Goal: Transaction & Acquisition: Purchase product/service

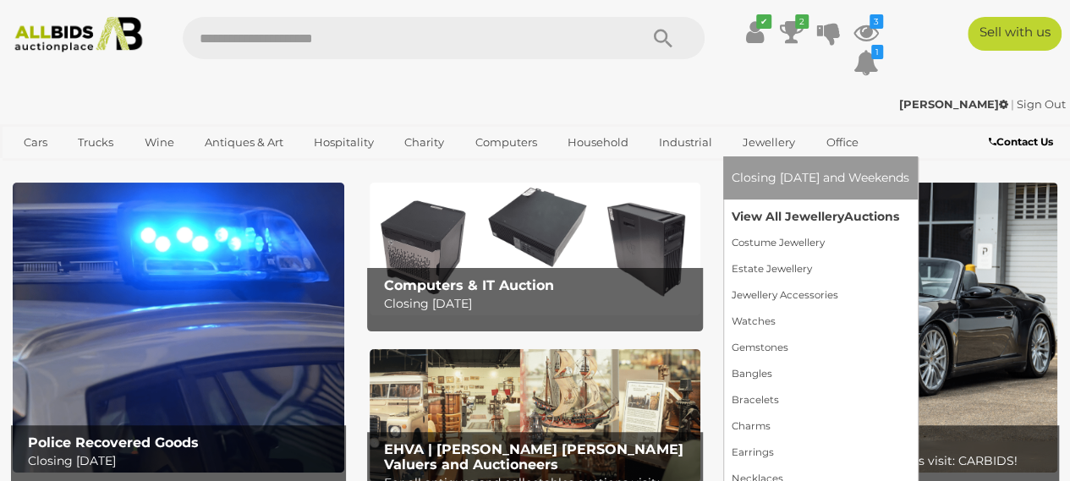
click at [745, 211] on link "View All Jewellery Auctions" at bounding box center [821, 217] width 178 height 26
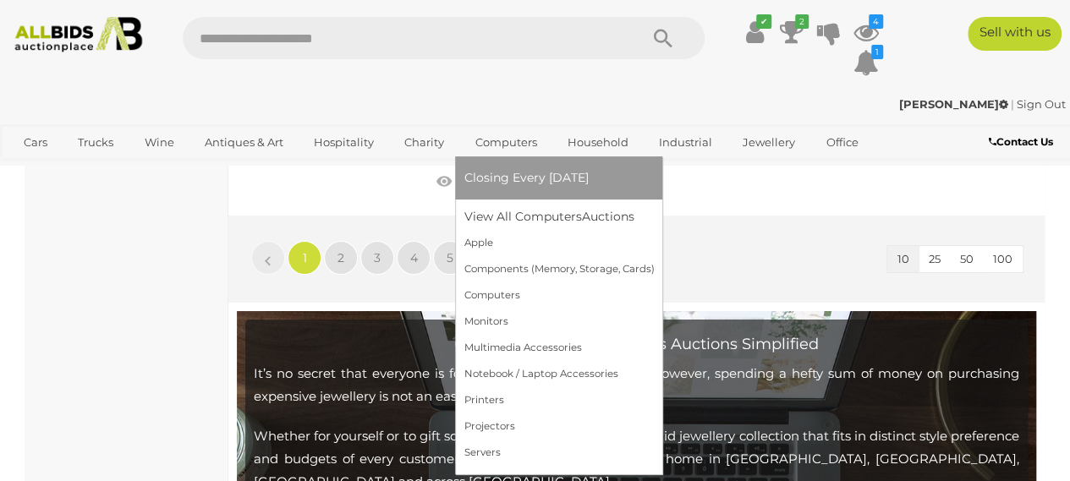
scroll to position [3017, 0]
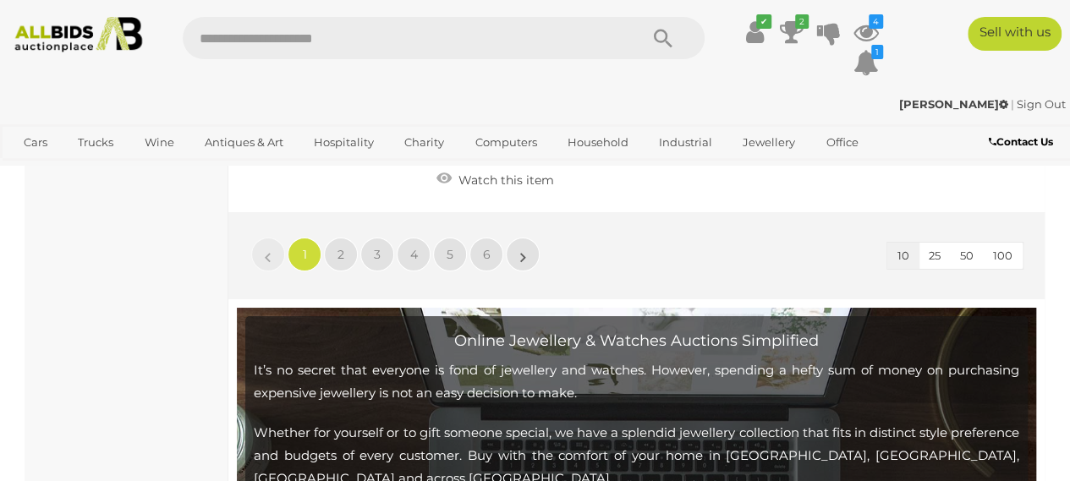
click at [336, 238] on link "2" at bounding box center [341, 255] width 34 height 34
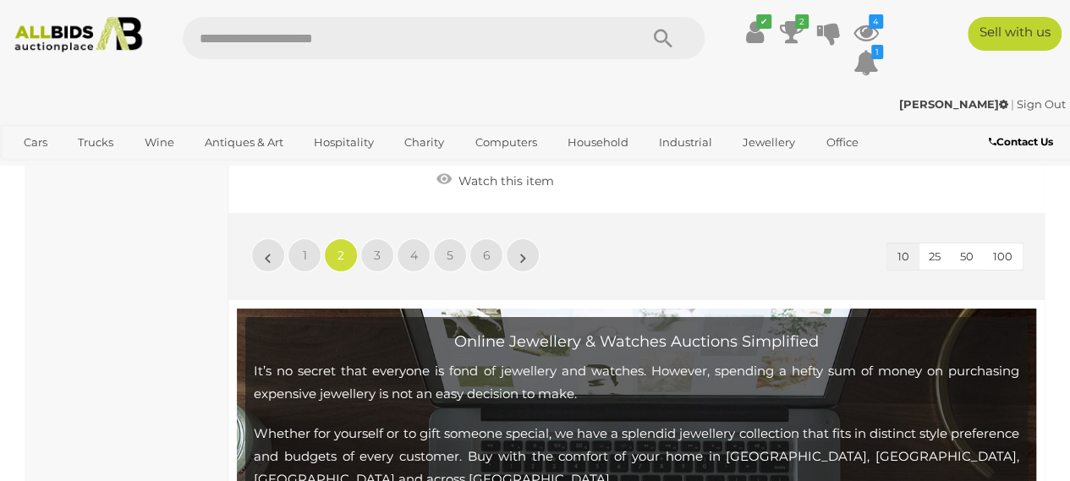
scroll to position [3034, 0]
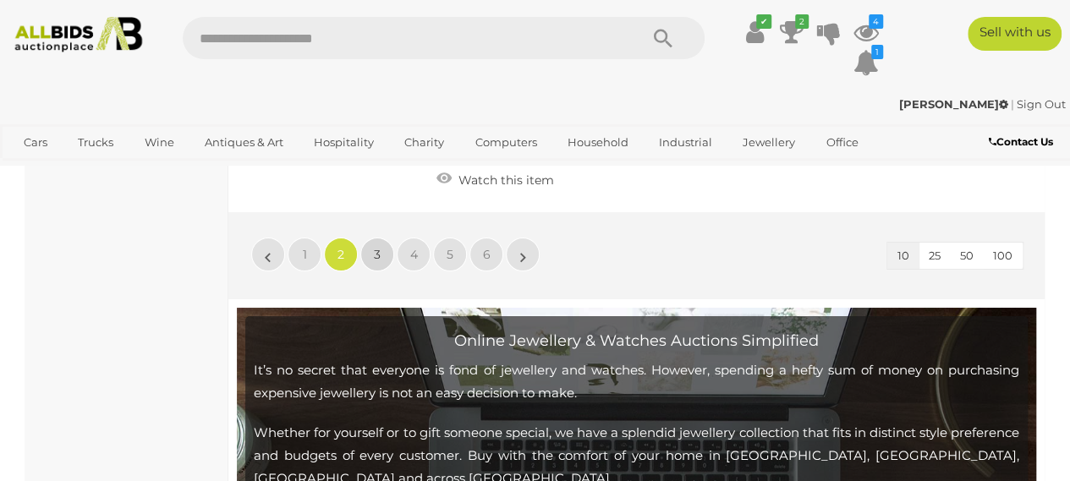
click at [379, 248] on span "3" at bounding box center [377, 254] width 7 height 15
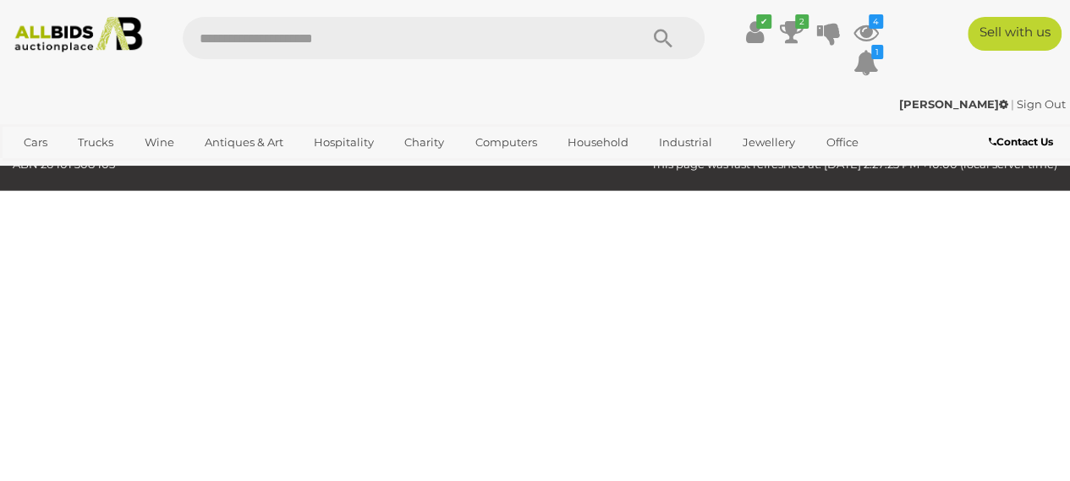
scroll to position [388, 0]
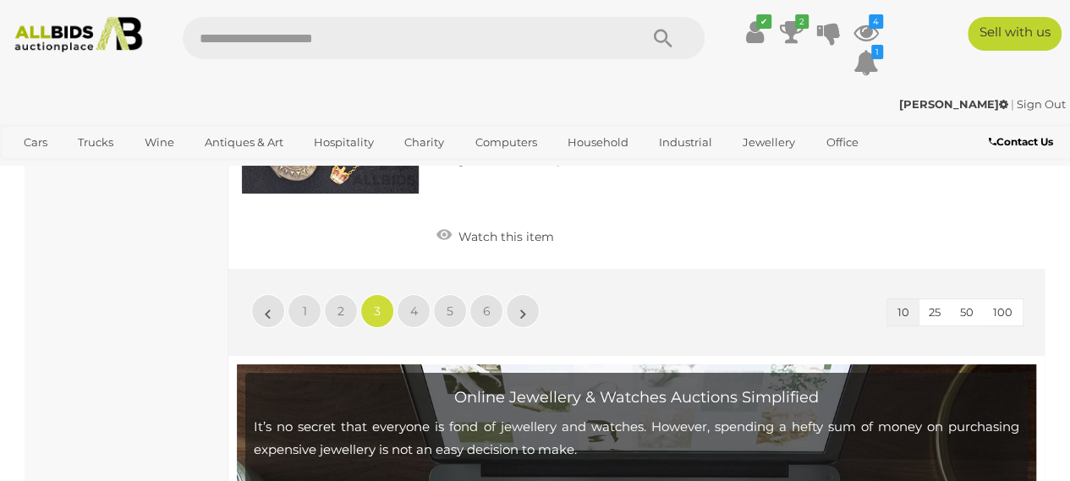
scroll to position [2977, 0]
click at [416, 299] on link "4" at bounding box center [414, 311] width 34 height 34
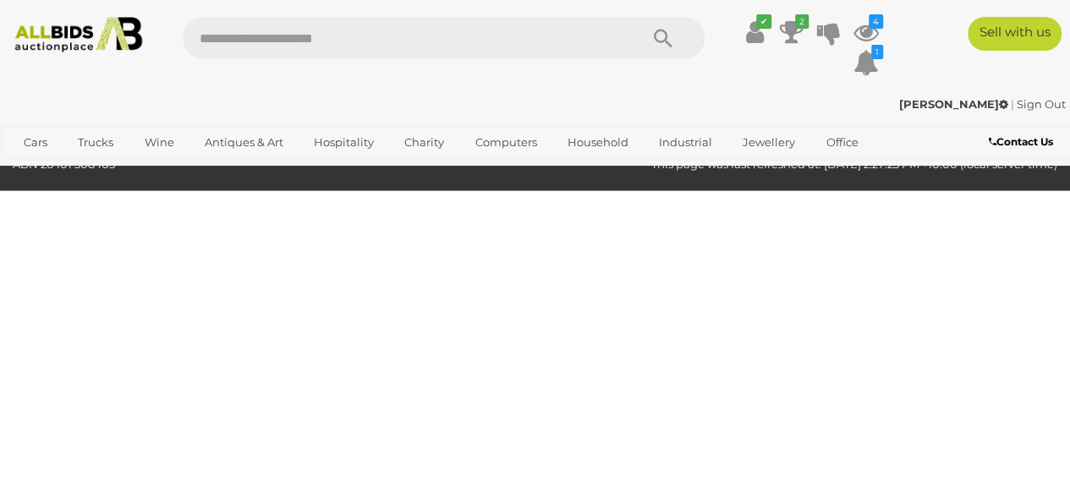
scroll to position [388, 0]
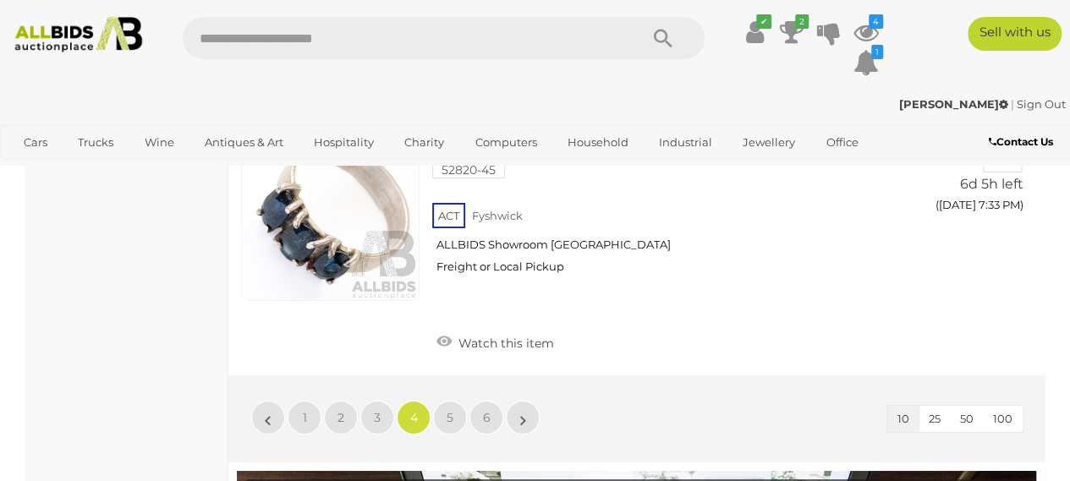
scroll to position [2955, 0]
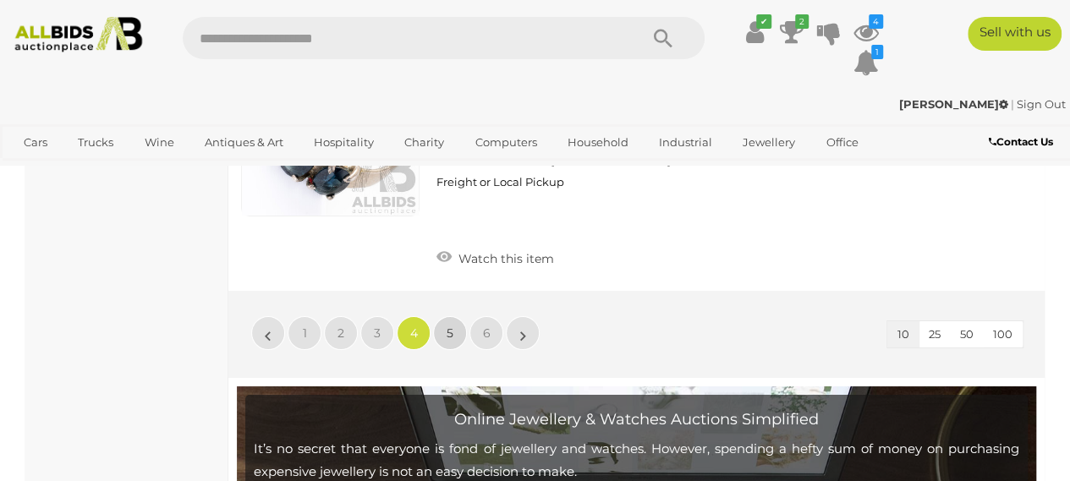
click at [439, 325] on link "5" at bounding box center [450, 333] width 34 height 34
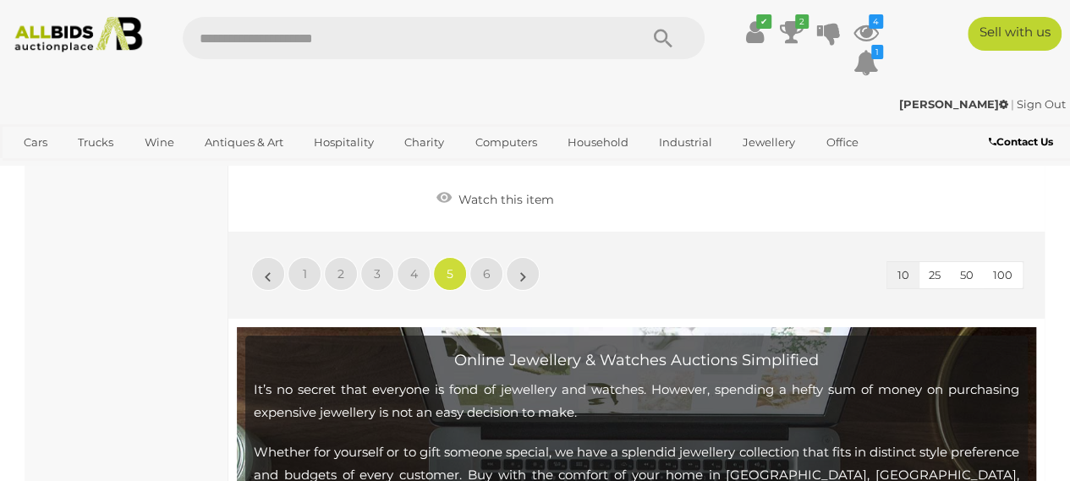
scroll to position [3018, 0]
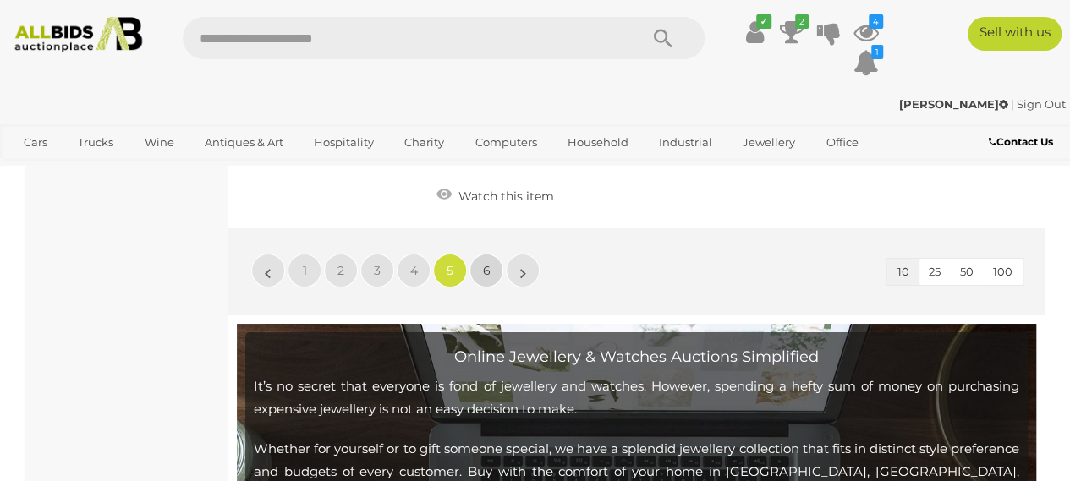
click at [491, 254] on link "6" at bounding box center [487, 271] width 34 height 34
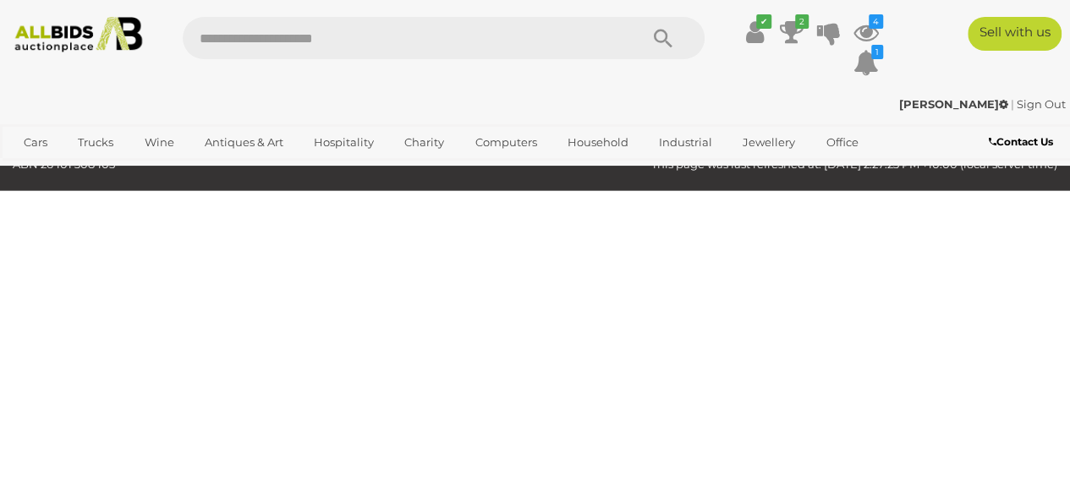
scroll to position [388, 0]
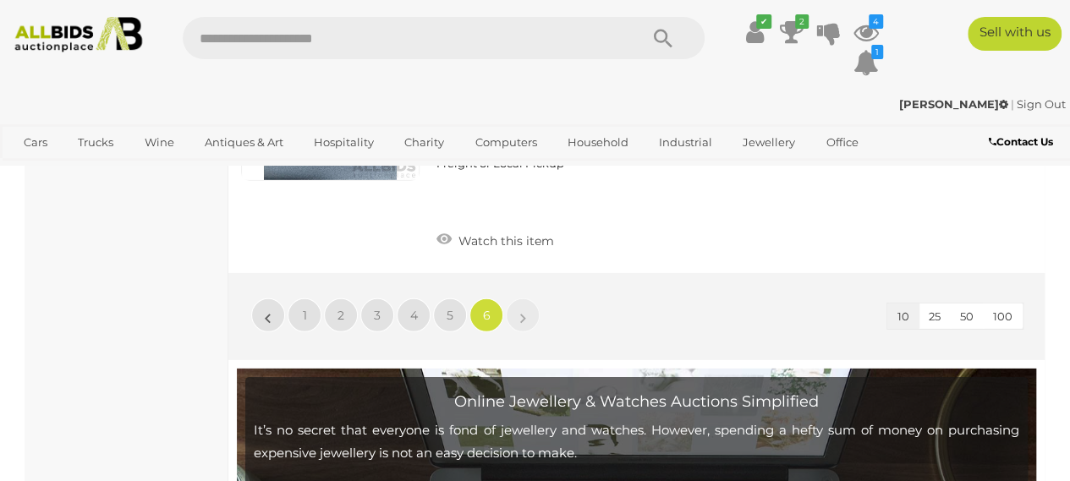
scroll to position [2453, 0]
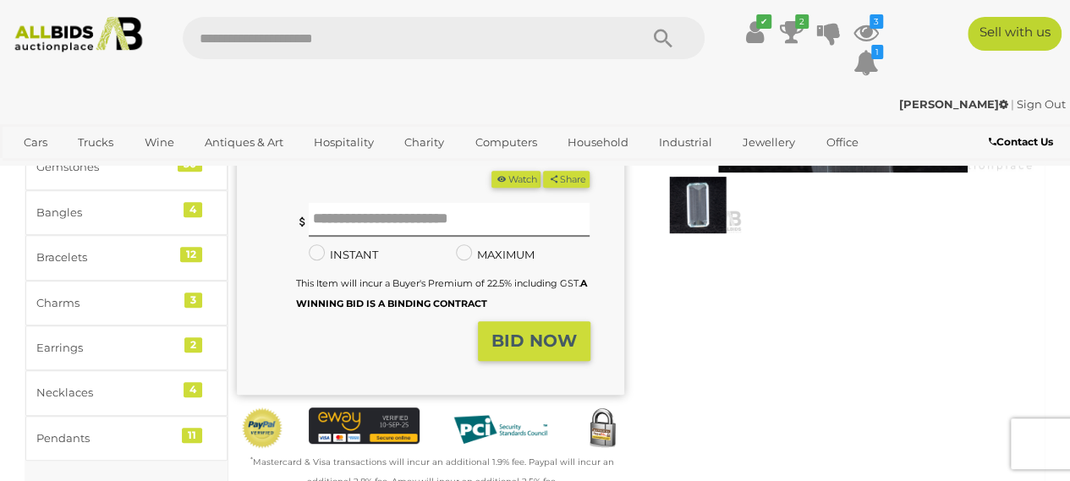
scroll to position [286, 0]
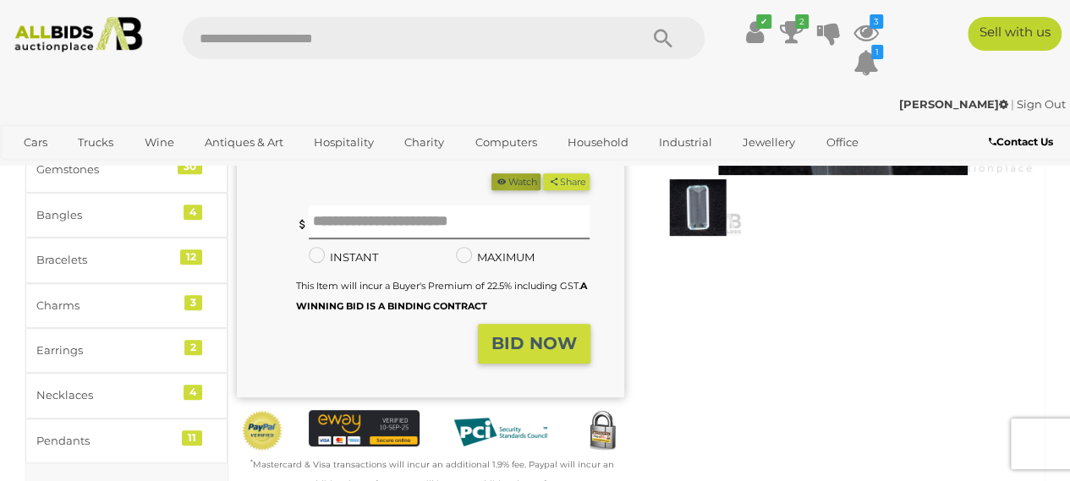
click at [541, 185] on button "Watch" at bounding box center [516, 182] width 49 height 18
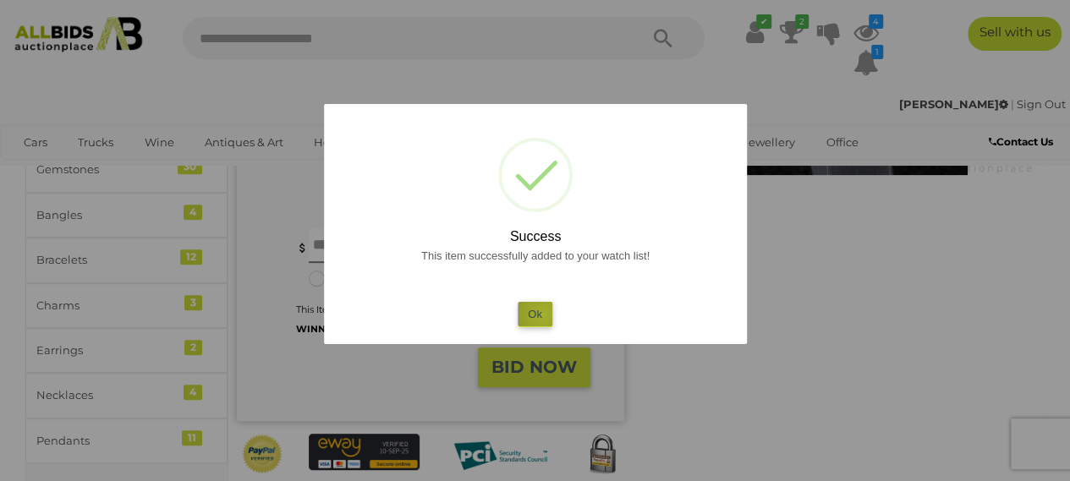
click at [543, 314] on button "Ok" at bounding box center [535, 314] width 35 height 25
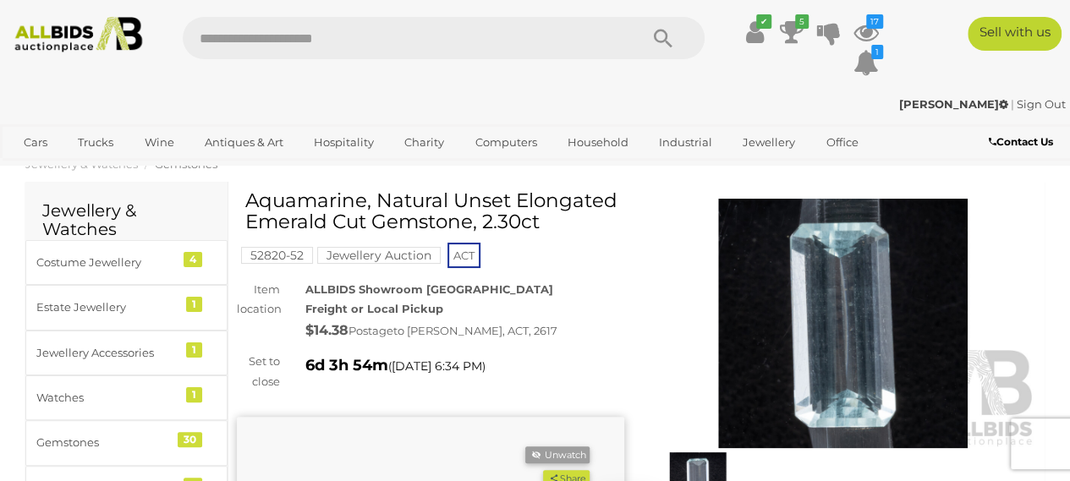
scroll to position [0, 0]
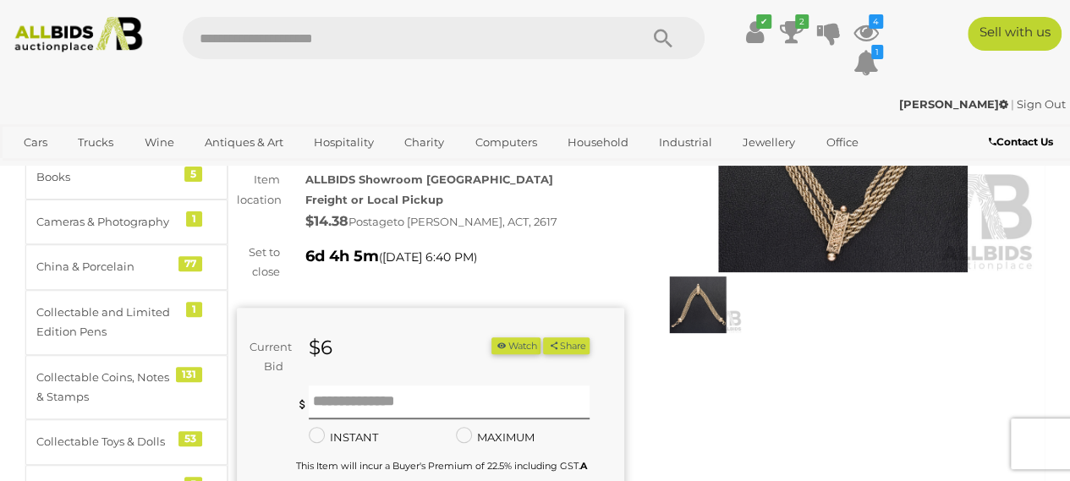
scroll to position [191, 0]
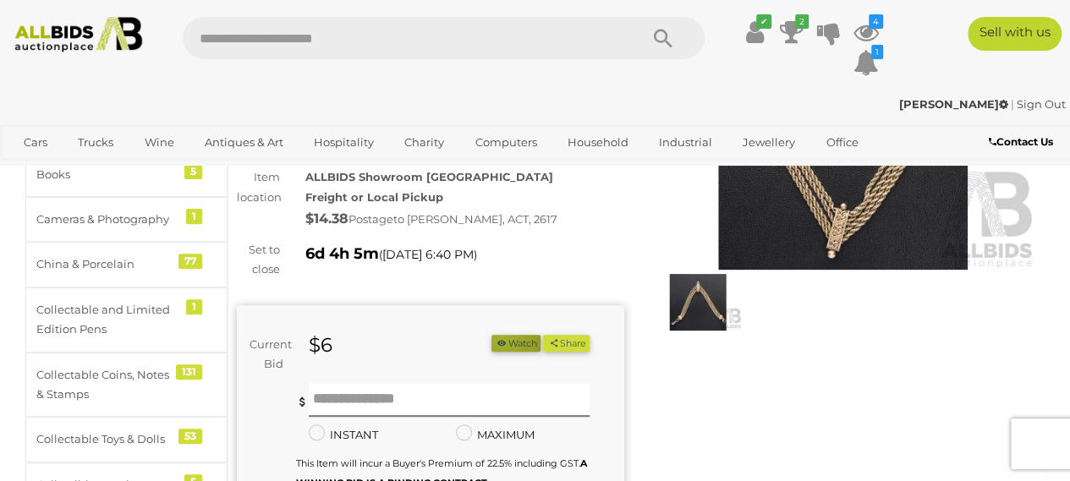
click button "Watch"
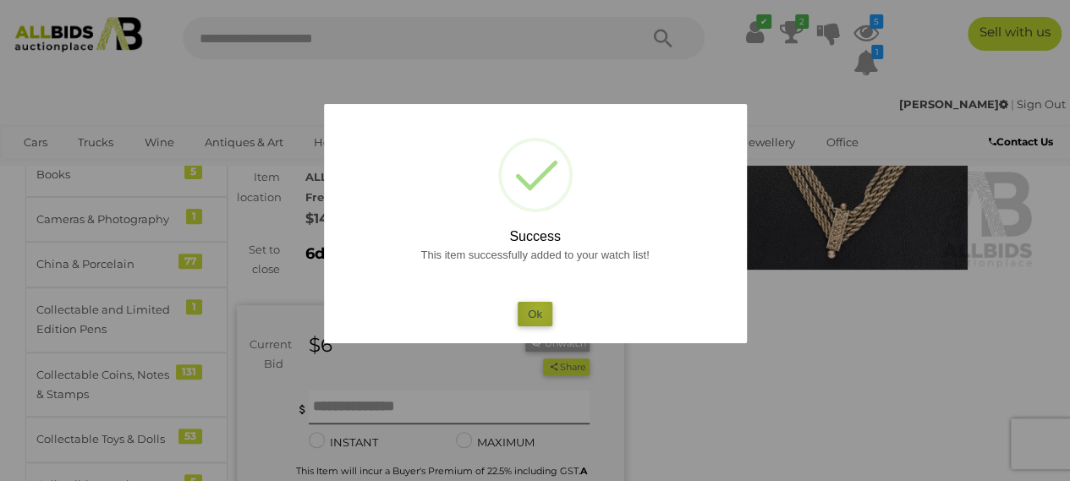
click button "Ok"
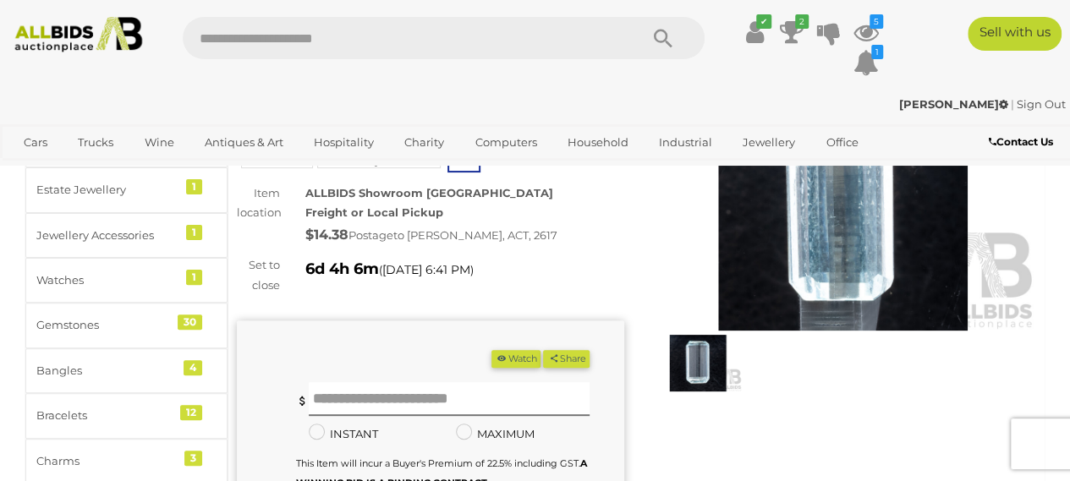
scroll to position [135, 0]
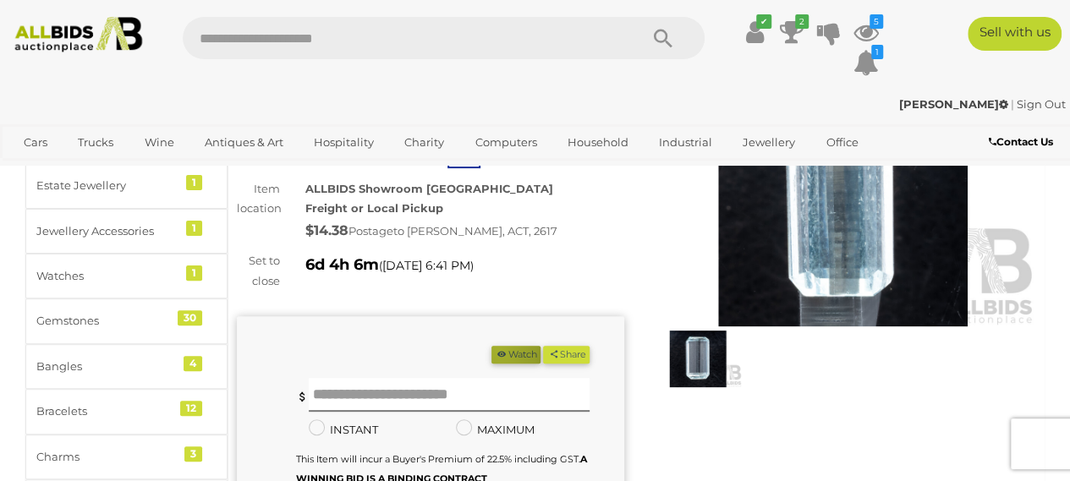
click at [508, 349] on icon "button" at bounding box center [502, 353] width 12 height 9
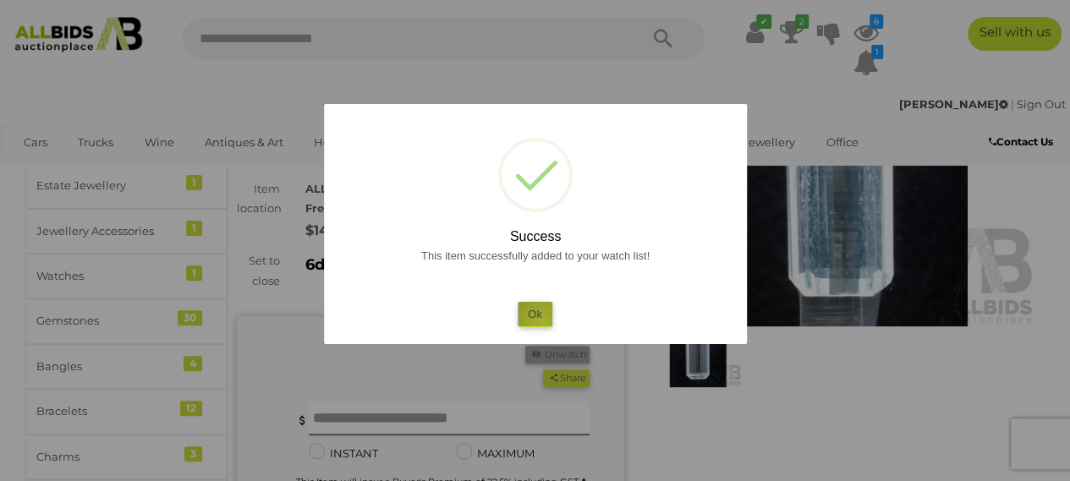
click at [542, 323] on button "Ok" at bounding box center [535, 314] width 35 height 25
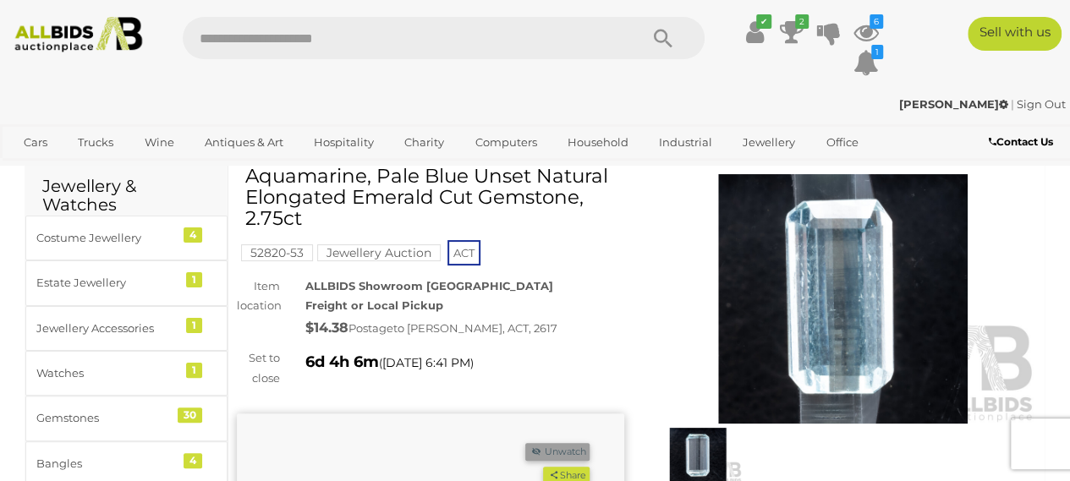
scroll to position [0, 0]
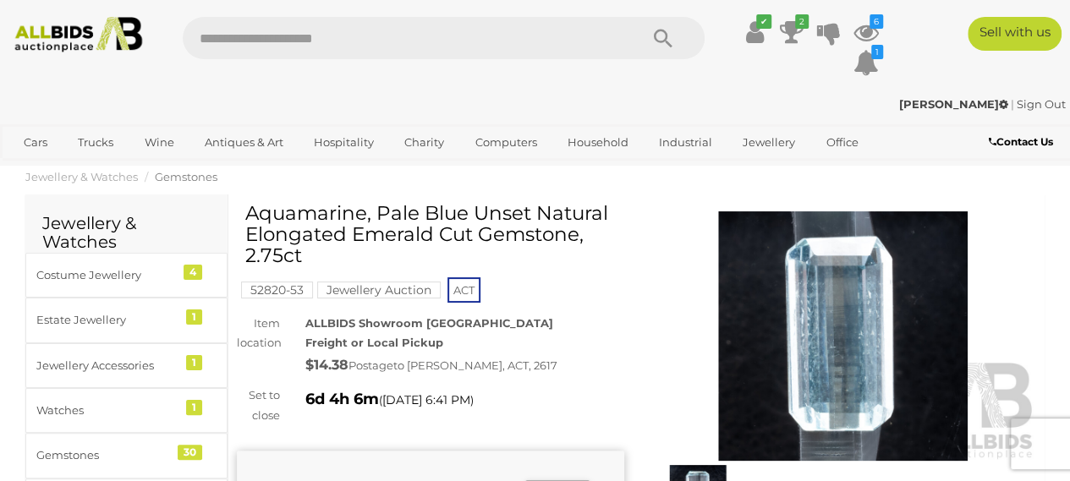
click at [327, 217] on h1 "Aquamarine, Pale Blue Unset Natural Elongated Emerald Cut Gemstone, 2.75ct" at bounding box center [432, 235] width 375 height 64
click at [493, 210] on h1 "Aquamarine, Pale Blue Unset Natural Elongated Emerald Cut Gemstone, 2.75ct" at bounding box center [432, 235] width 375 height 64
click at [333, 217] on h1 "Aquamarine, Pale Blue Unset Natural Elongated Emerald Cut Gemstone, 2.75ct" at bounding box center [432, 235] width 375 height 64
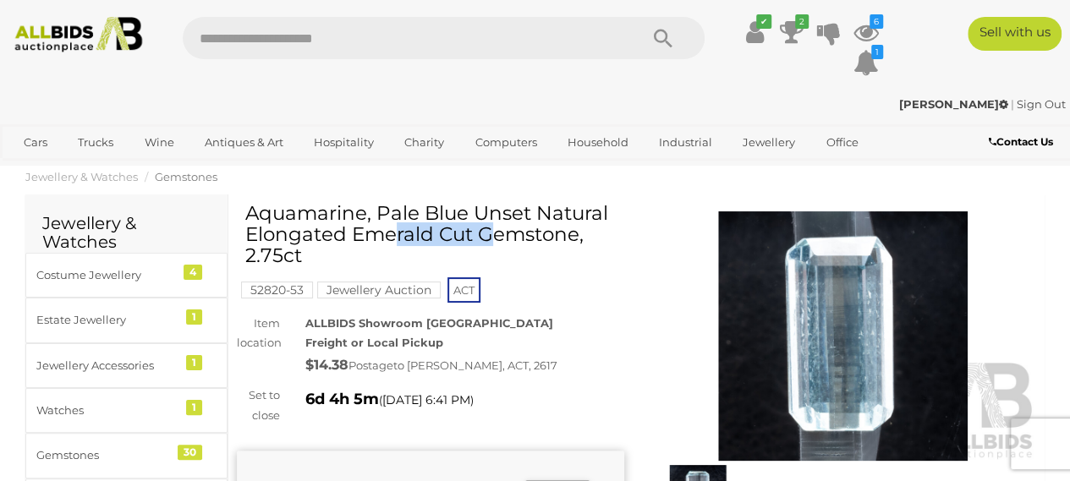
copy h1 "Aquamarine"
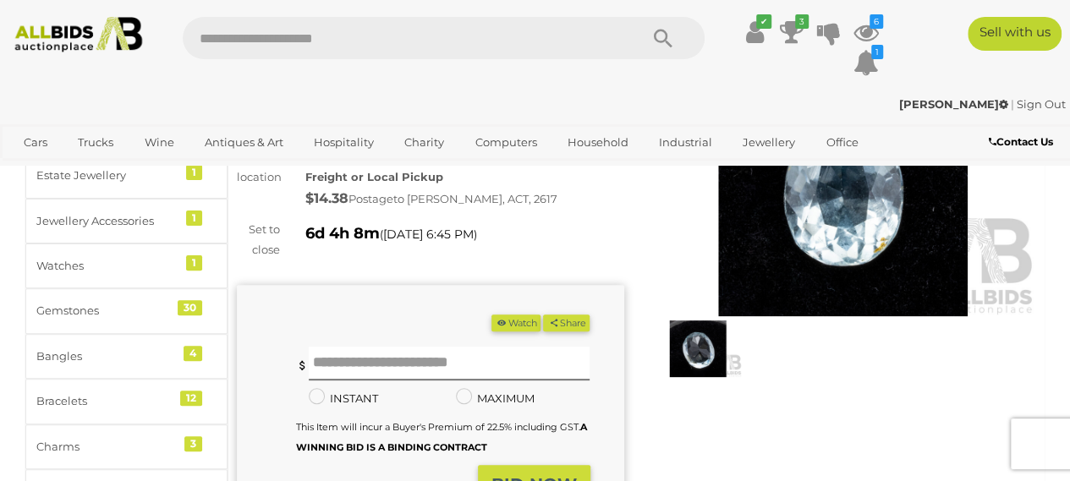
scroll to position [146, 0]
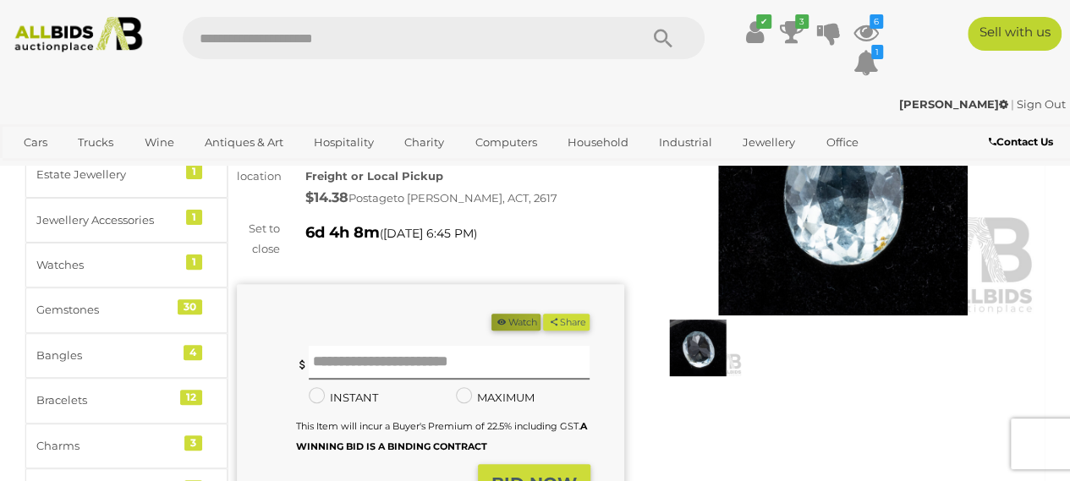
click at [541, 320] on button "Watch" at bounding box center [516, 323] width 49 height 18
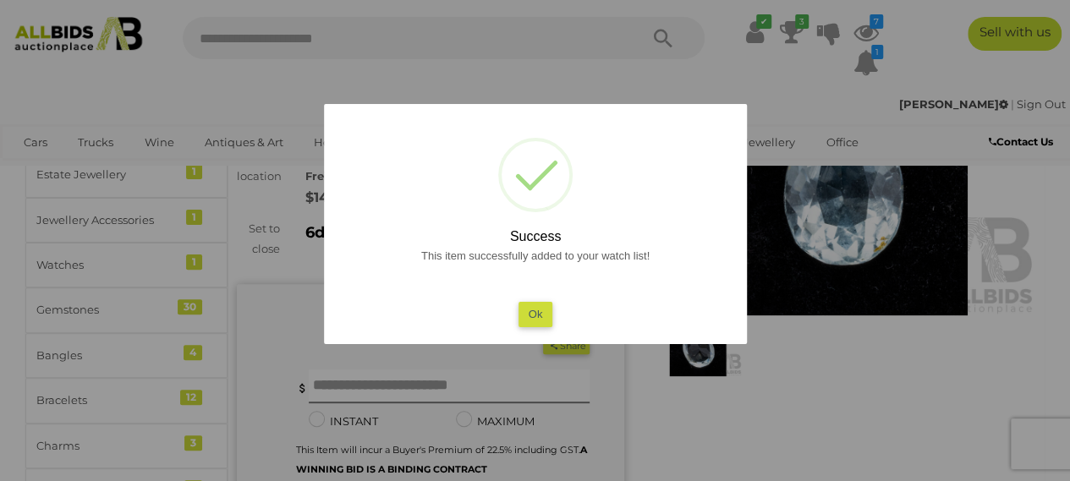
scroll to position [140, 0]
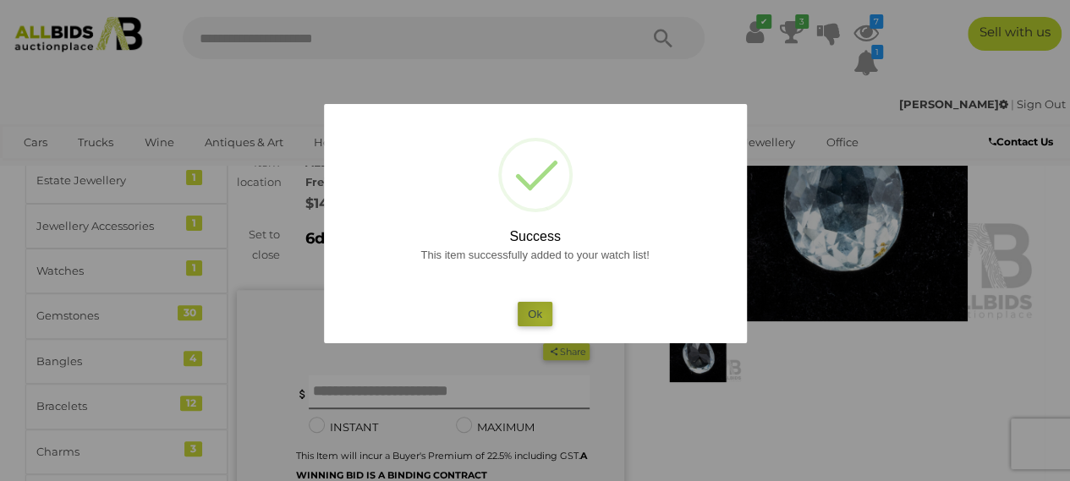
click at [544, 317] on button "Ok" at bounding box center [535, 314] width 35 height 25
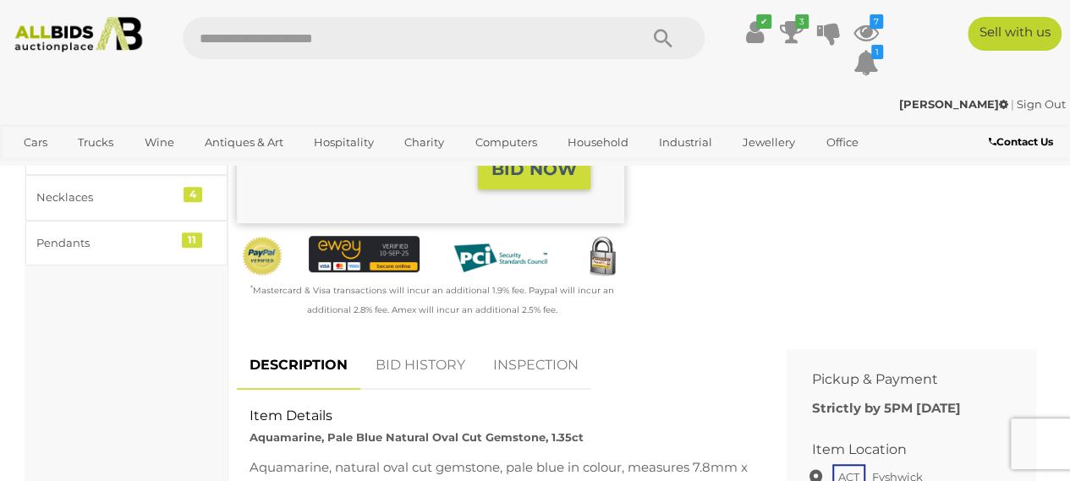
scroll to position [488, 0]
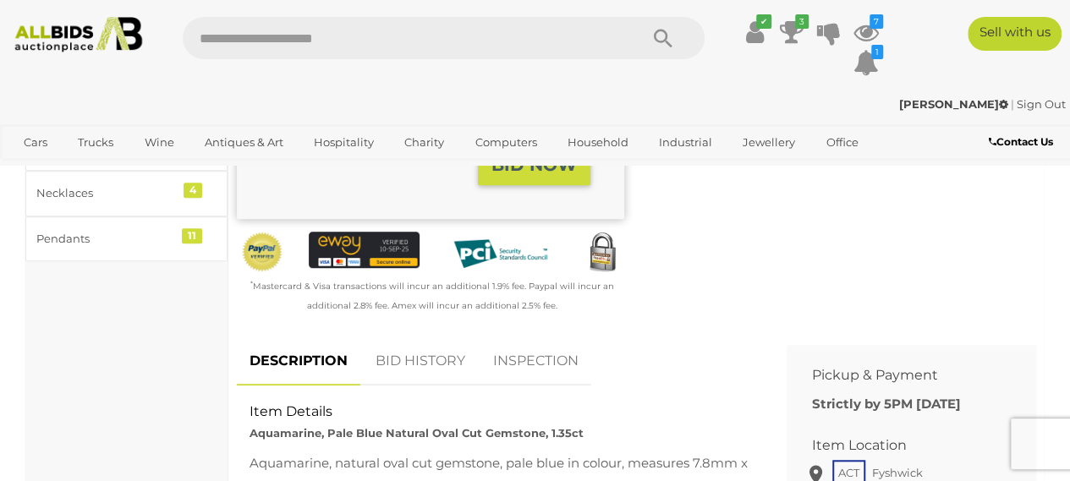
click at [416, 360] on link "BID HISTORY" at bounding box center [420, 362] width 115 height 50
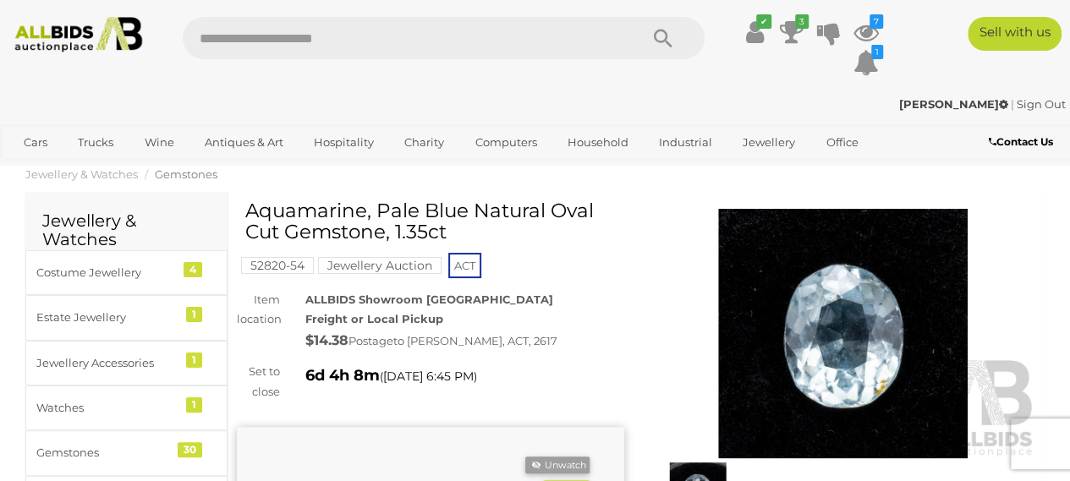
scroll to position [0, 0]
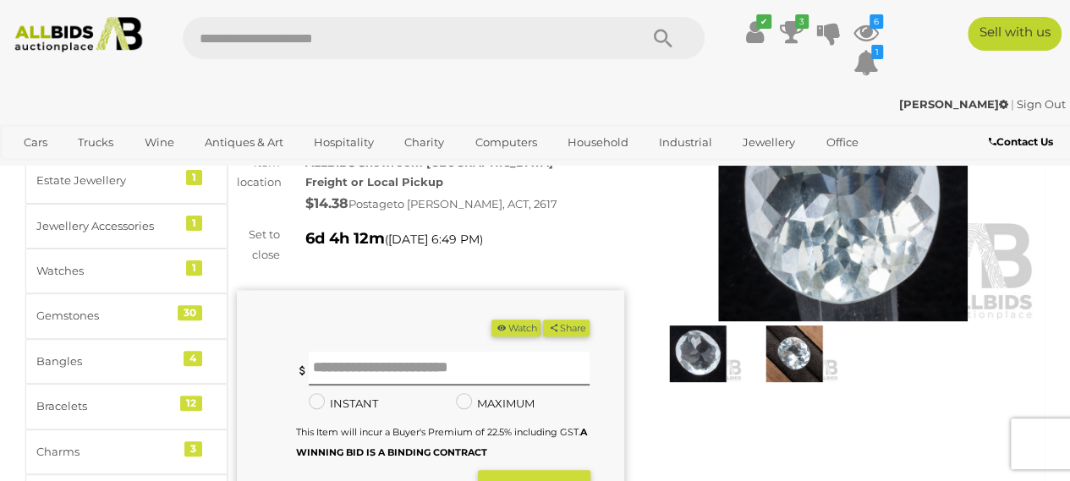
scroll to position [140, 0]
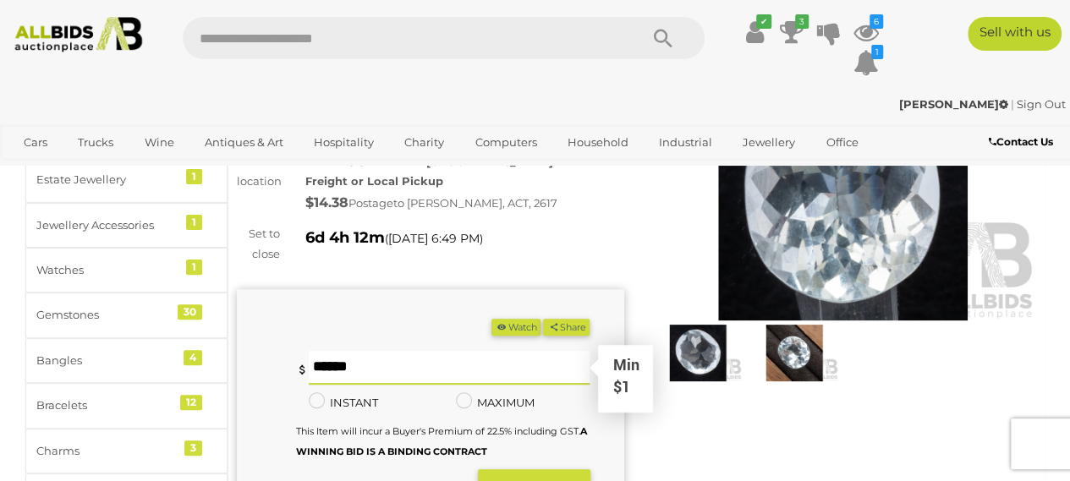
click at [441, 382] on input "text" at bounding box center [450, 368] width 282 height 34
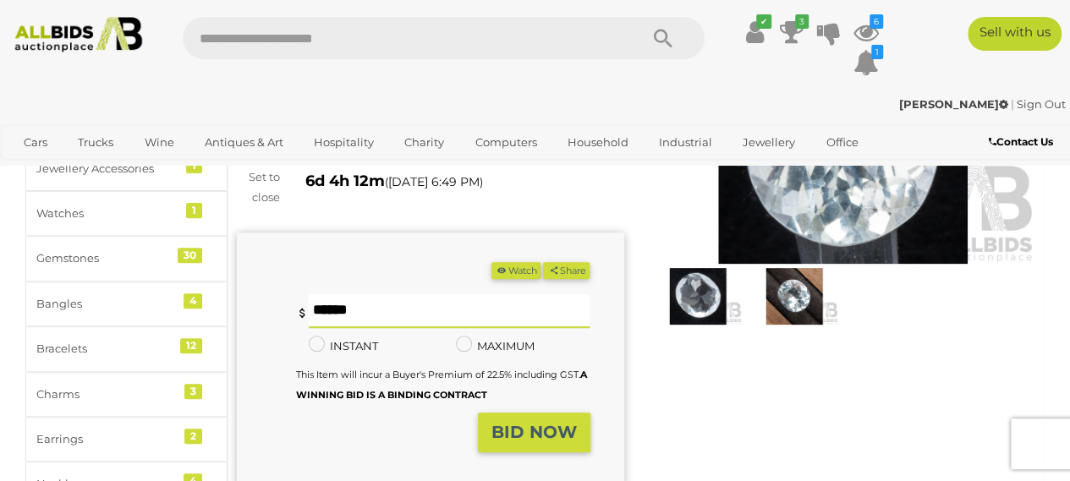
scroll to position [196, 0]
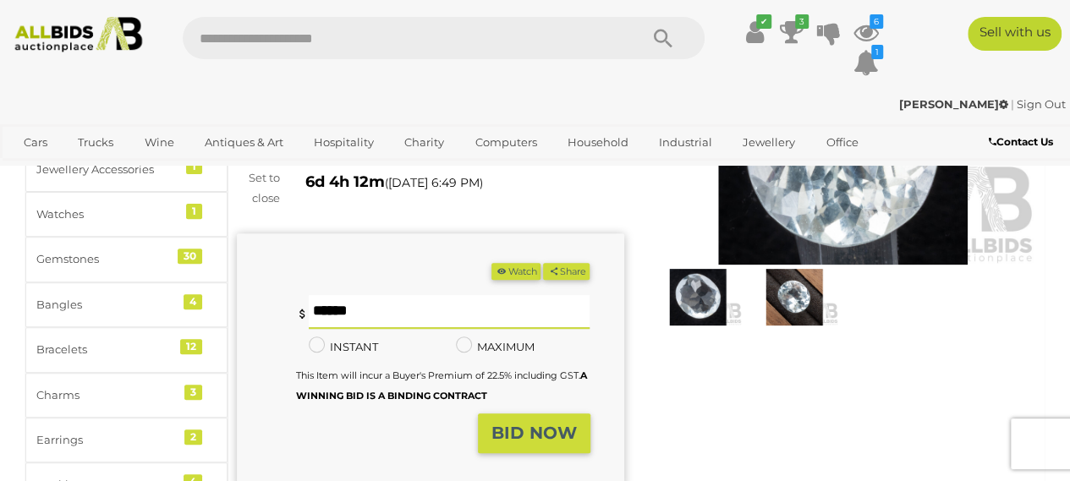
type input "*"
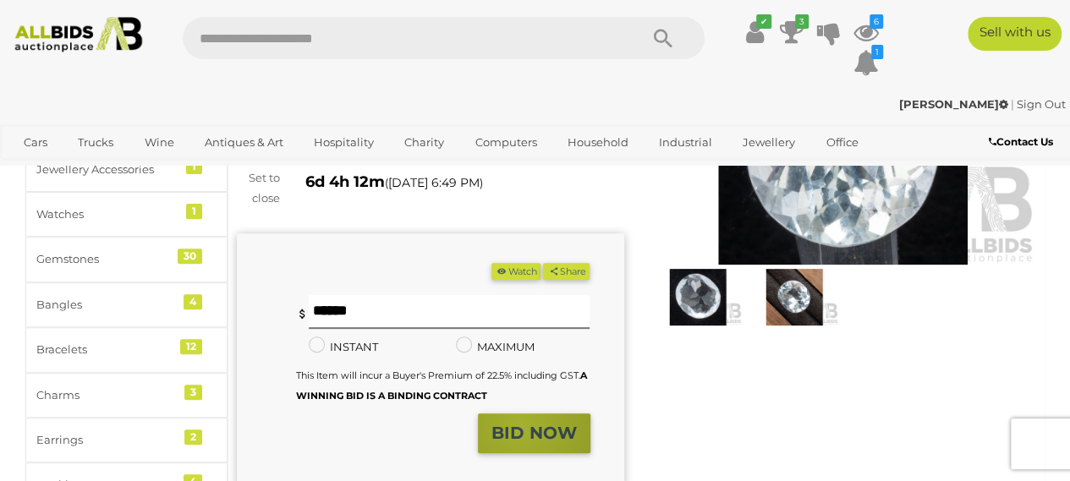
click at [521, 443] on strong "BID NOW" at bounding box center [534, 433] width 85 height 20
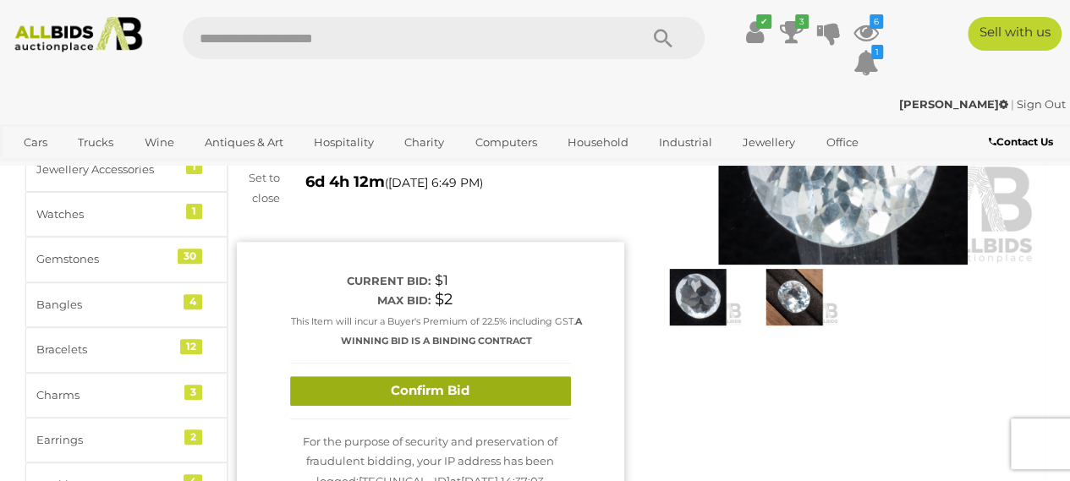
click at [489, 382] on button "Confirm Bid" at bounding box center [430, 392] width 281 height 30
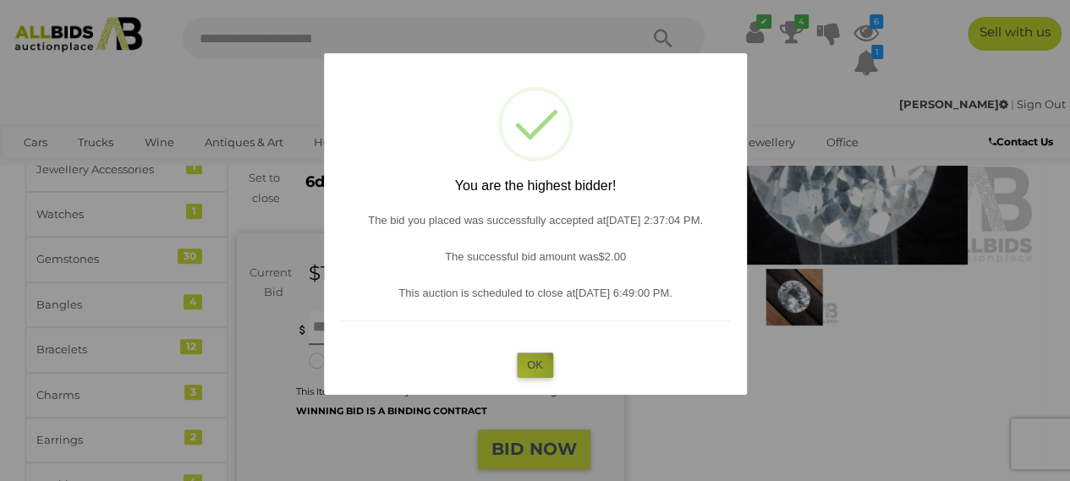
click at [523, 377] on button "OK" at bounding box center [535, 365] width 36 height 25
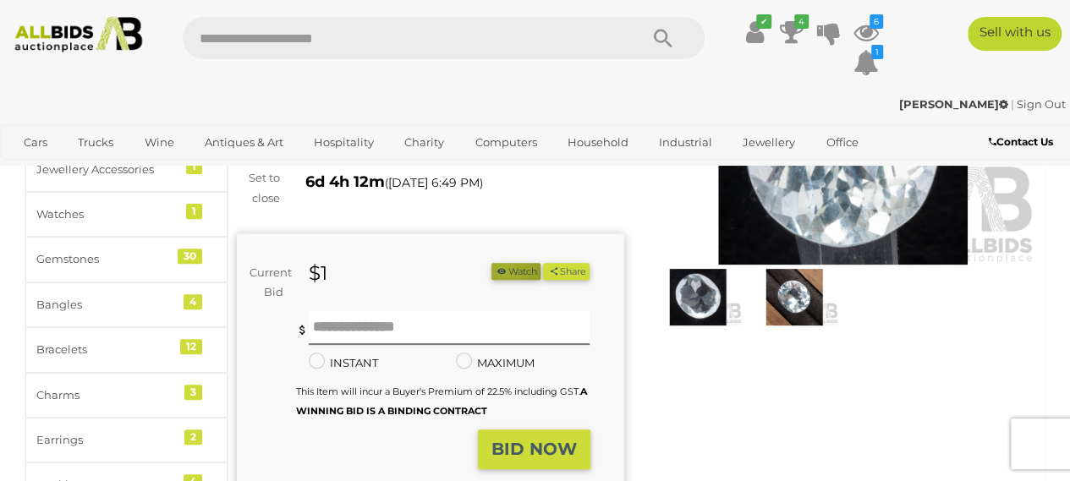
click at [508, 270] on icon "button" at bounding box center [502, 271] width 12 height 9
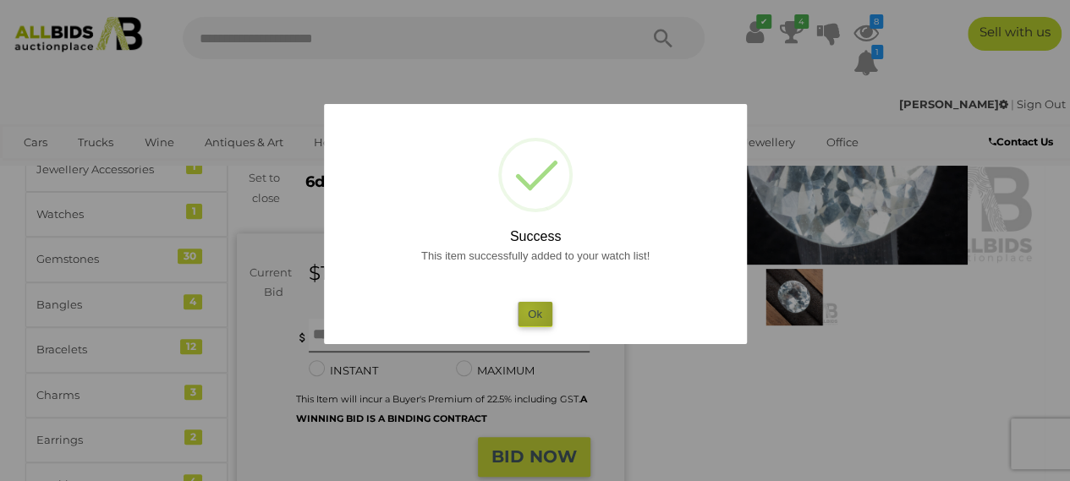
click at [528, 311] on button "Ok" at bounding box center [535, 314] width 35 height 25
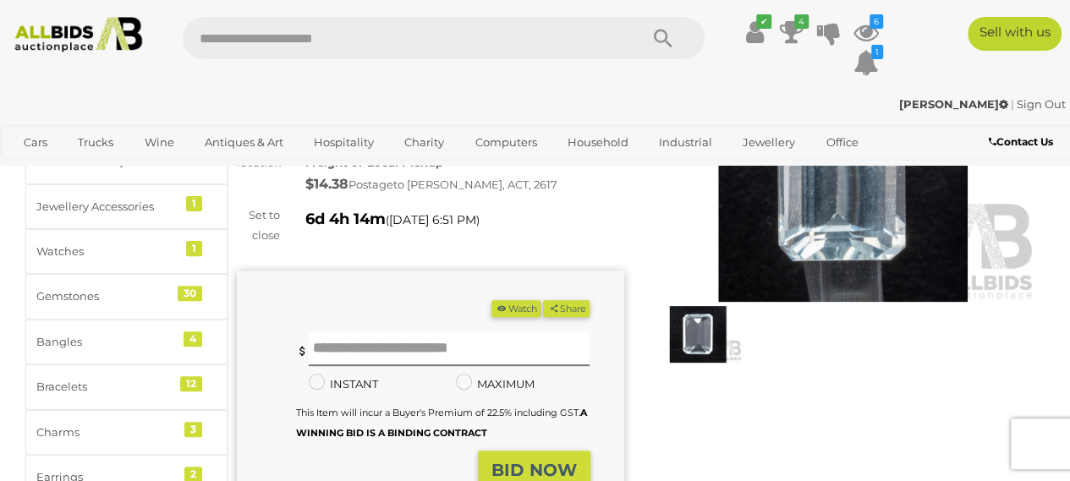
scroll to position [161, 0]
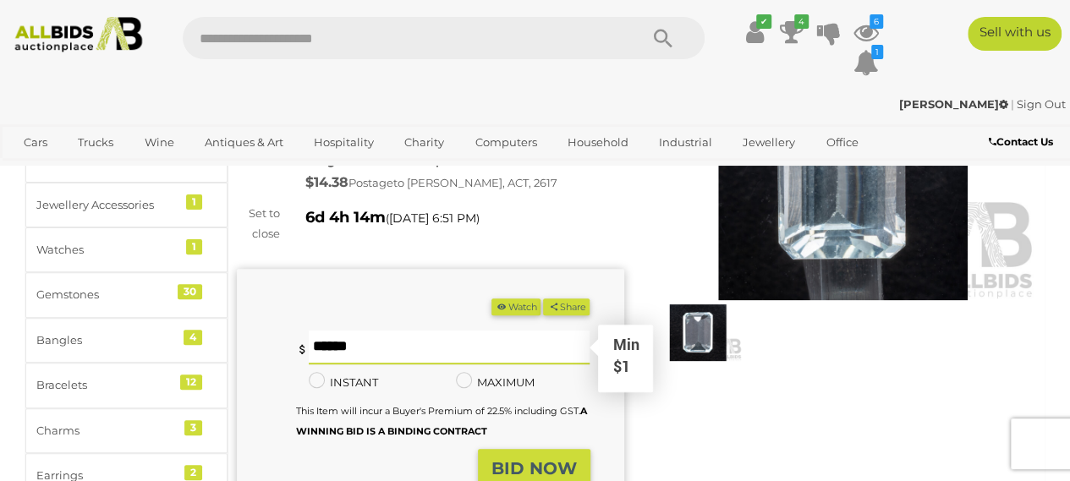
click at [507, 359] on input "text" at bounding box center [450, 348] width 282 height 34
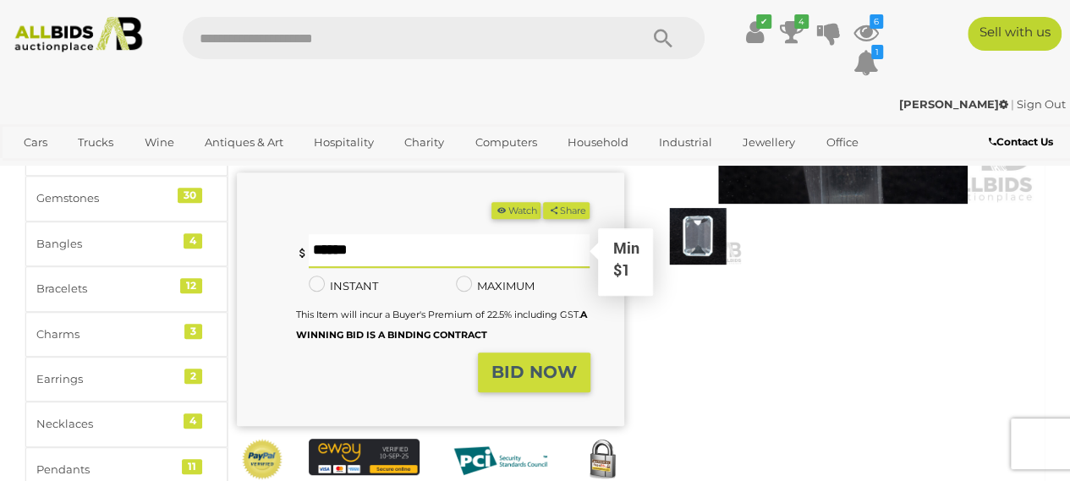
scroll to position [251, 0]
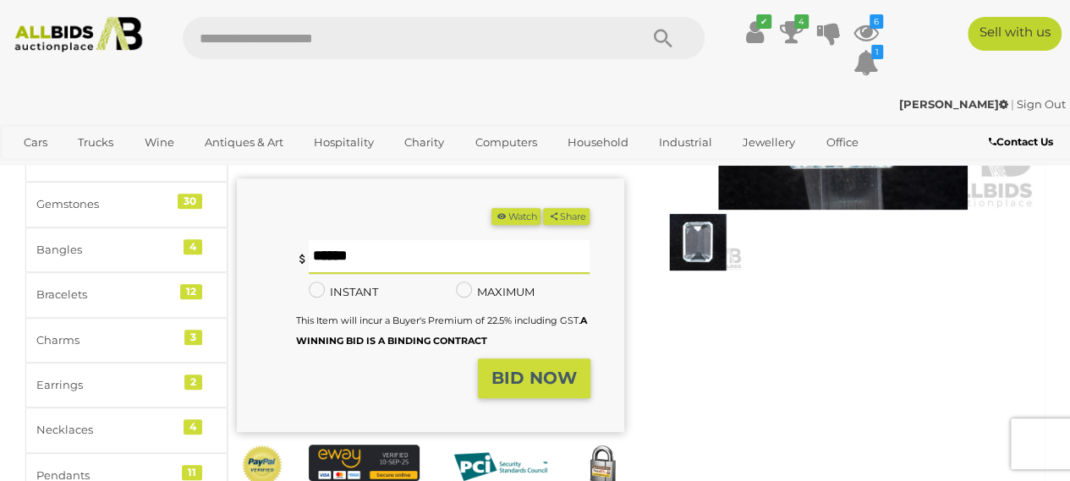
type input "*"
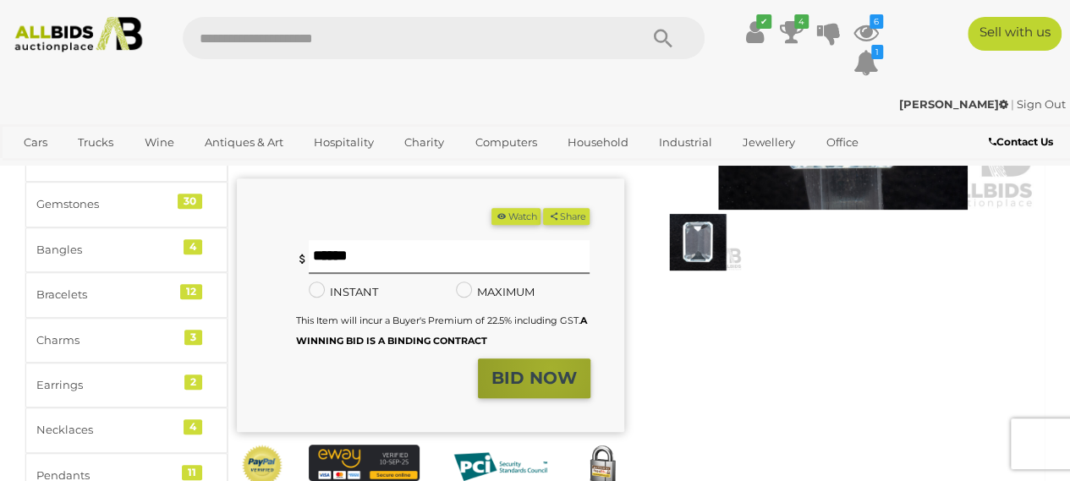
click at [552, 388] on strong "BID NOW" at bounding box center [534, 378] width 85 height 20
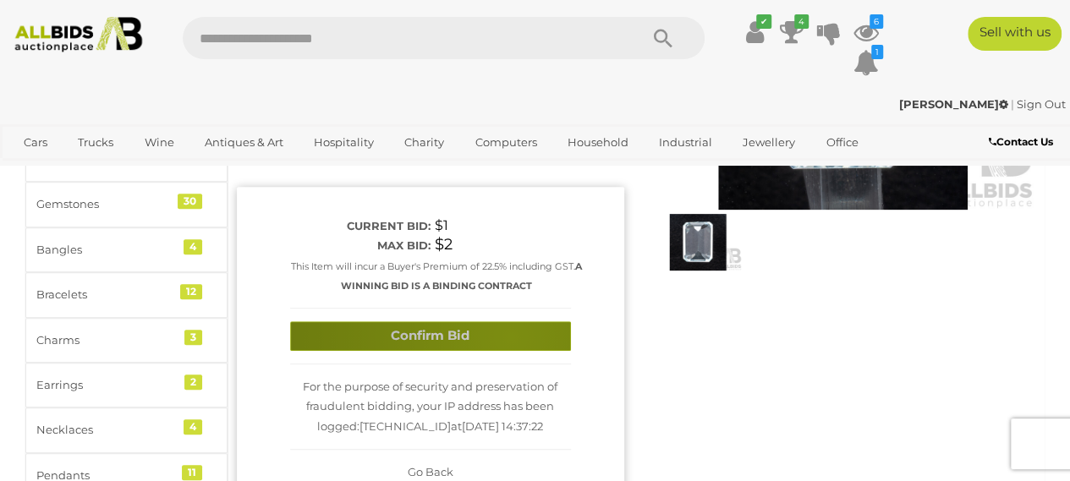
click at [510, 336] on button "Confirm Bid" at bounding box center [430, 337] width 281 height 30
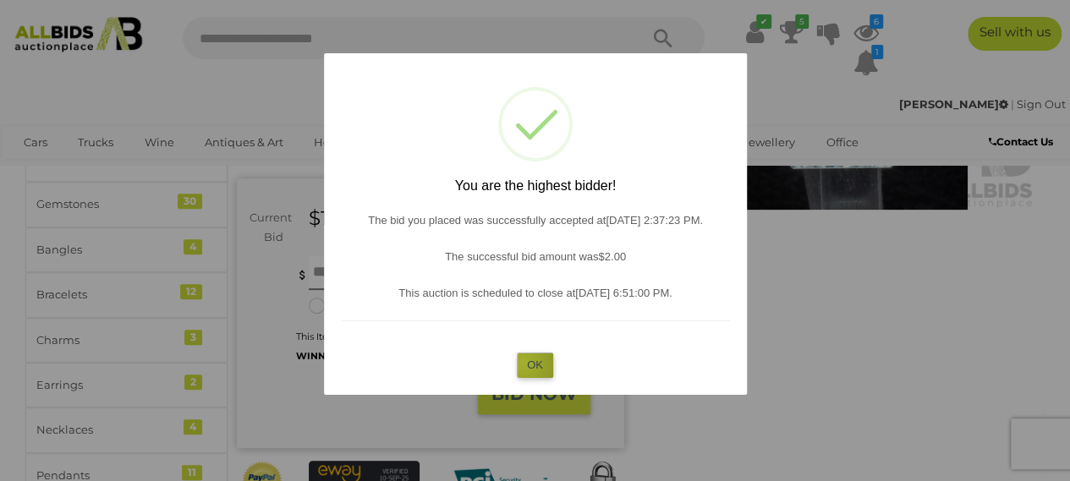
click at [523, 363] on button "OK" at bounding box center [535, 365] width 36 height 25
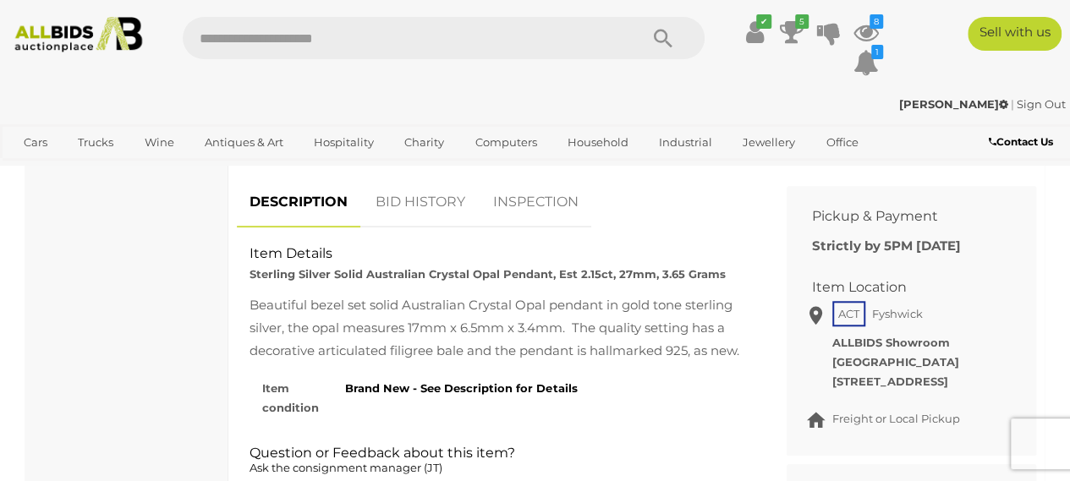
scroll to position [655, 0]
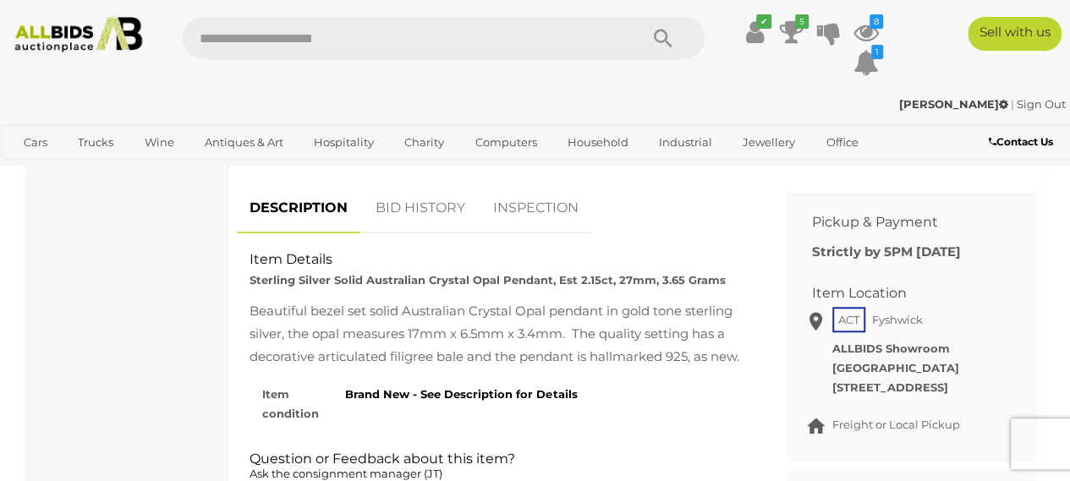
click at [423, 233] on link "BID HISTORY" at bounding box center [420, 209] width 115 height 50
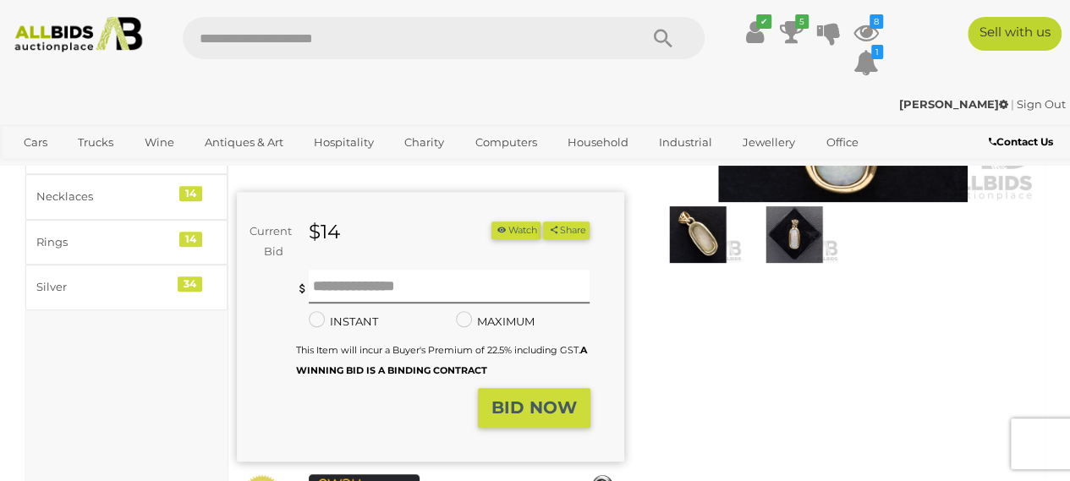
scroll to position [258, 0]
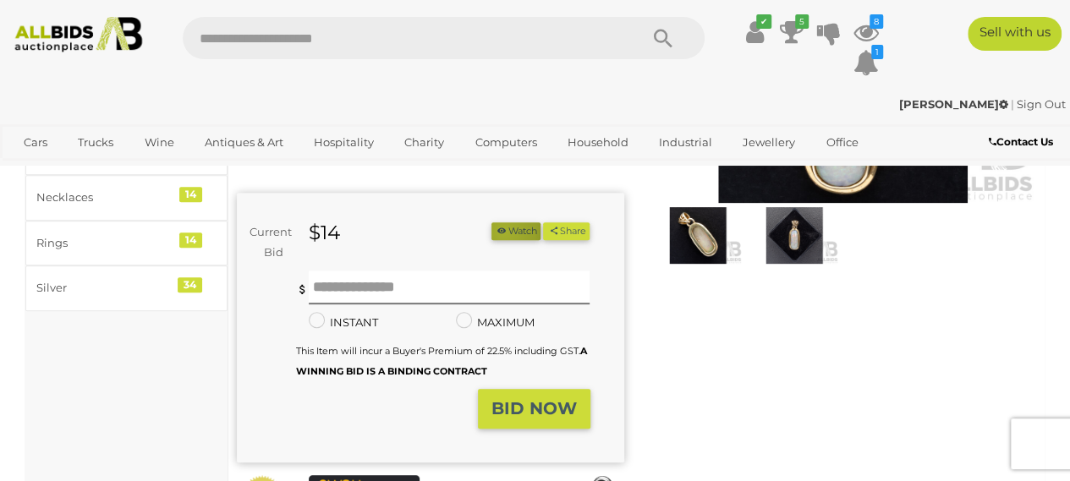
click at [508, 231] on icon "button" at bounding box center [502, 230] width 12 height 9
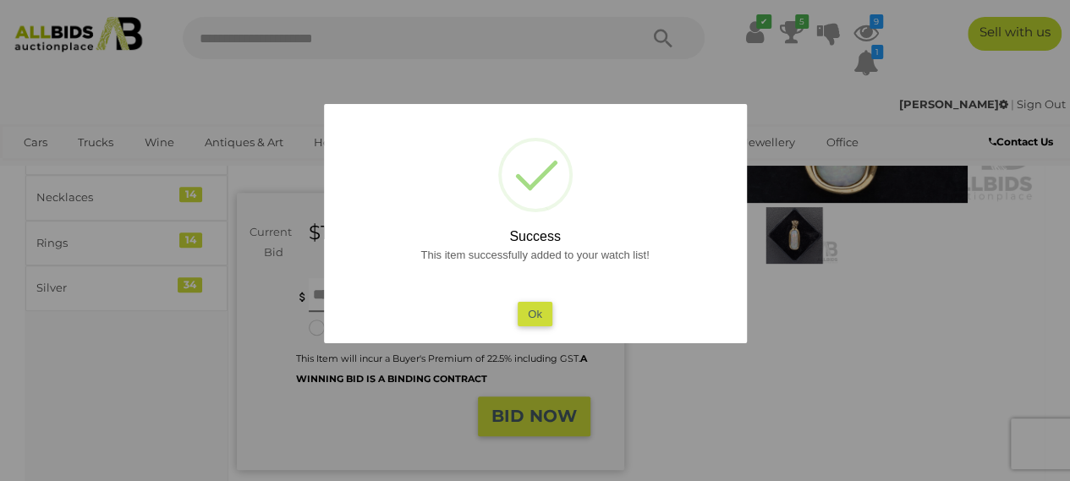
click at [534, 305] on button "Ok" at bounding box center [535, 314] width 35 height 25
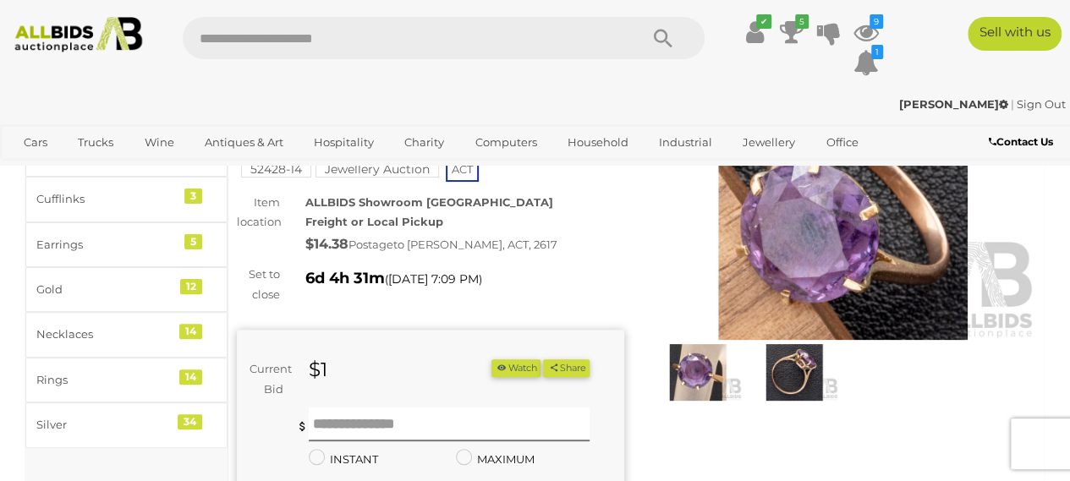
scroll to position [118, 0]
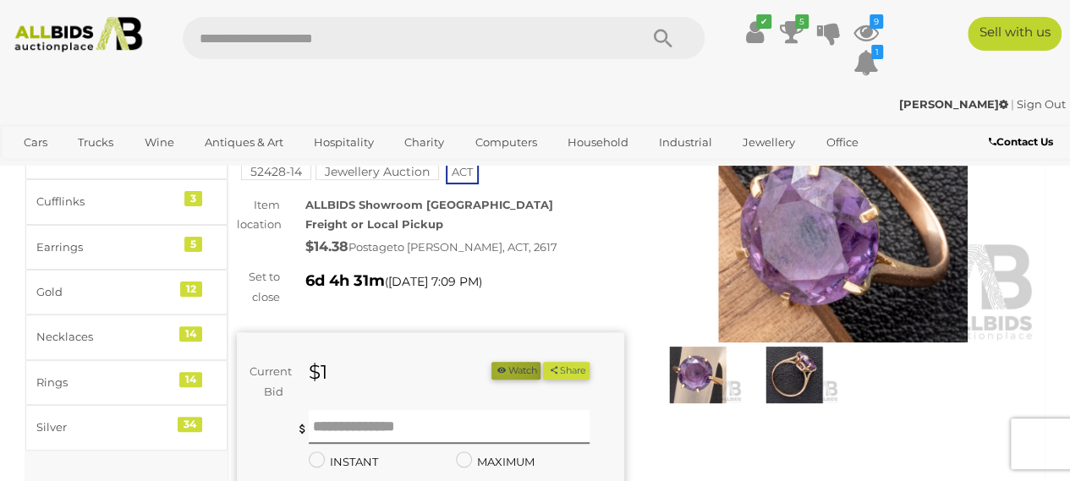
click at [508, 367] on icon "button" at bounding box center [502, 370] width 12 height 9
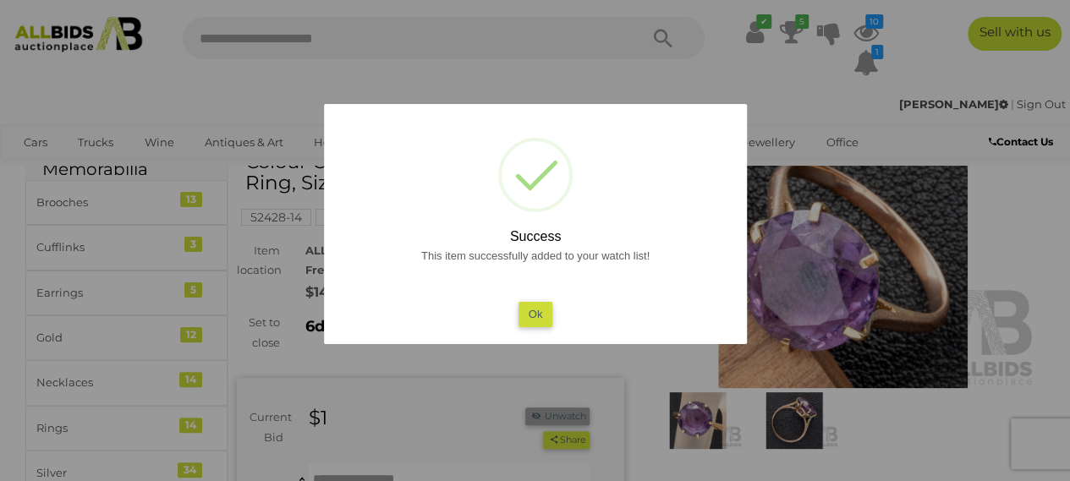
scroll to position [69, 0]
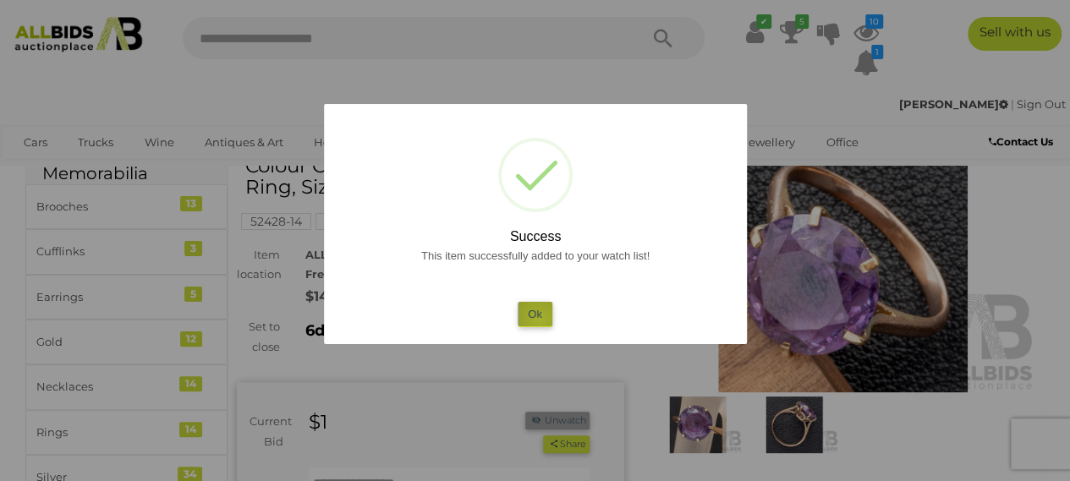
click at [540, 319] on button "Ok" at bounding box center [535, 314] width 35 height 25
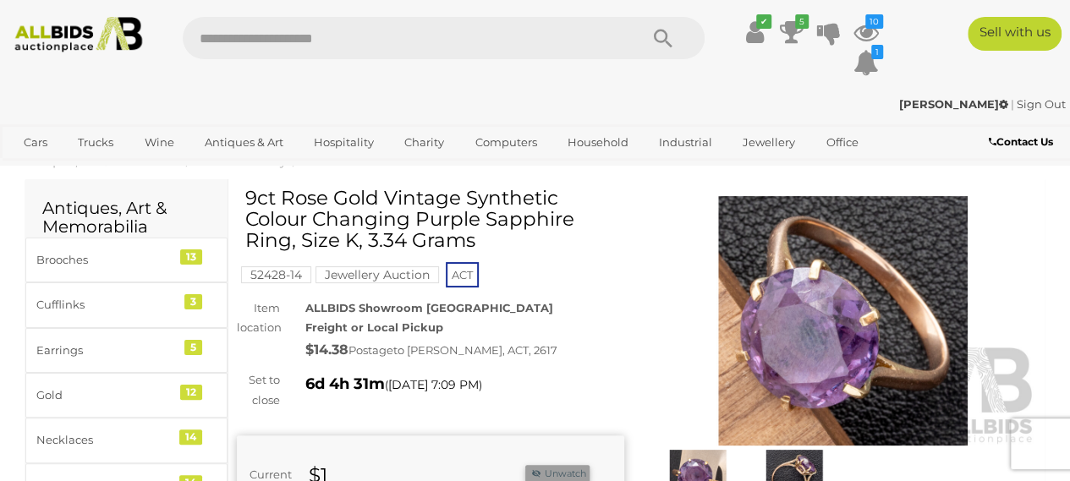
scroll to position [10, 0]
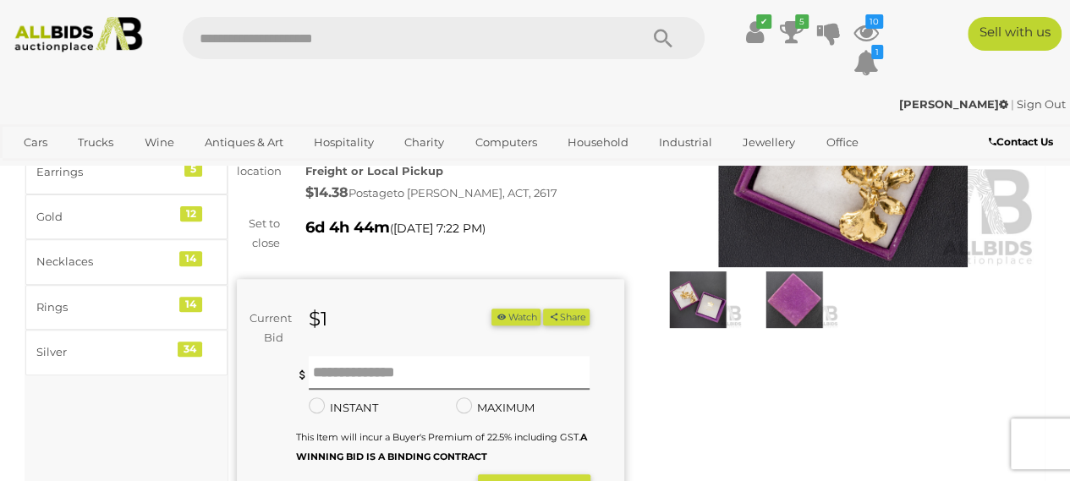
scroll to position [195, 0]
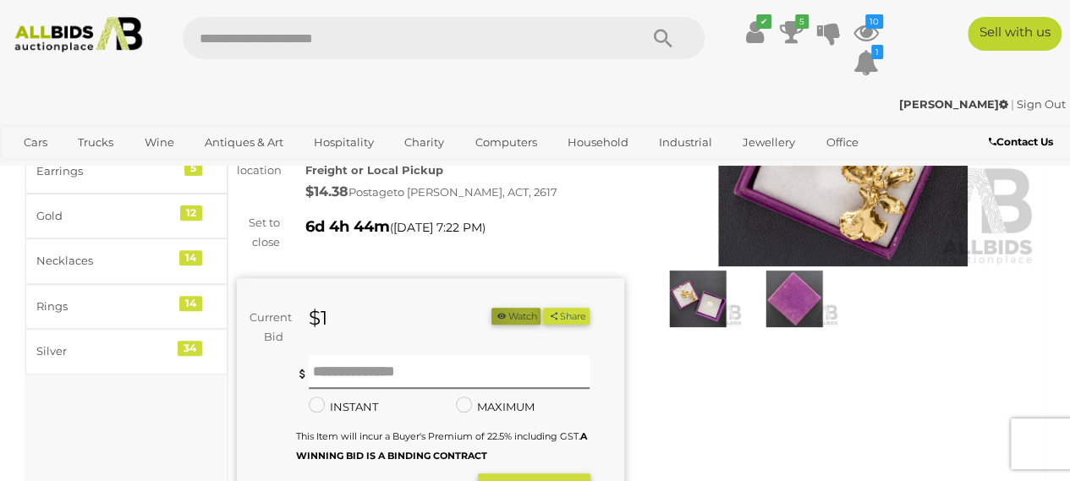
click at [541, 314] on button "Watch" at bounding box center [516, 317] width 49 height 18
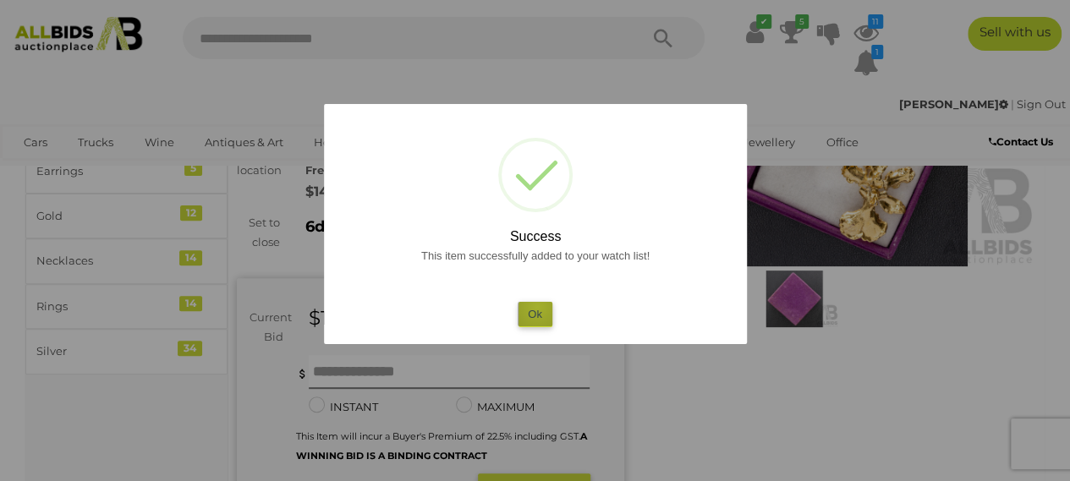
click at [537, 307] on button "Ok" at bounding box center [535, 314] width 35 height 25
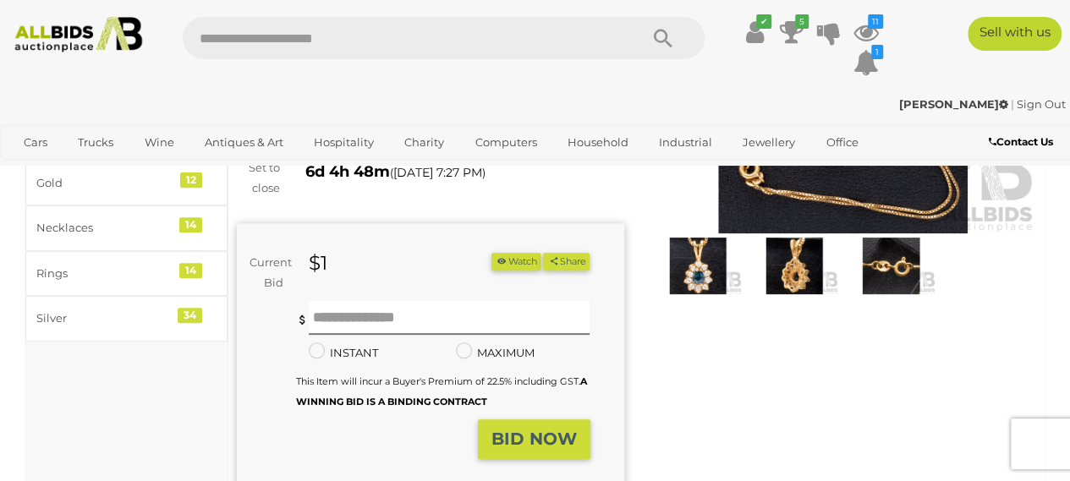
scroll to position [248, 0]
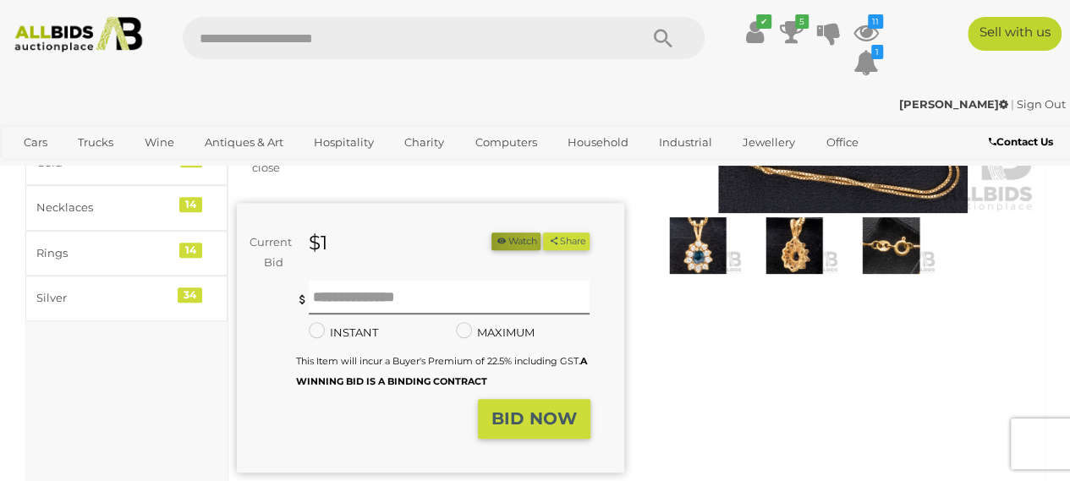
click at [541, 237] on button "Watch" at bounding box center [516, 242] width 49 height 18
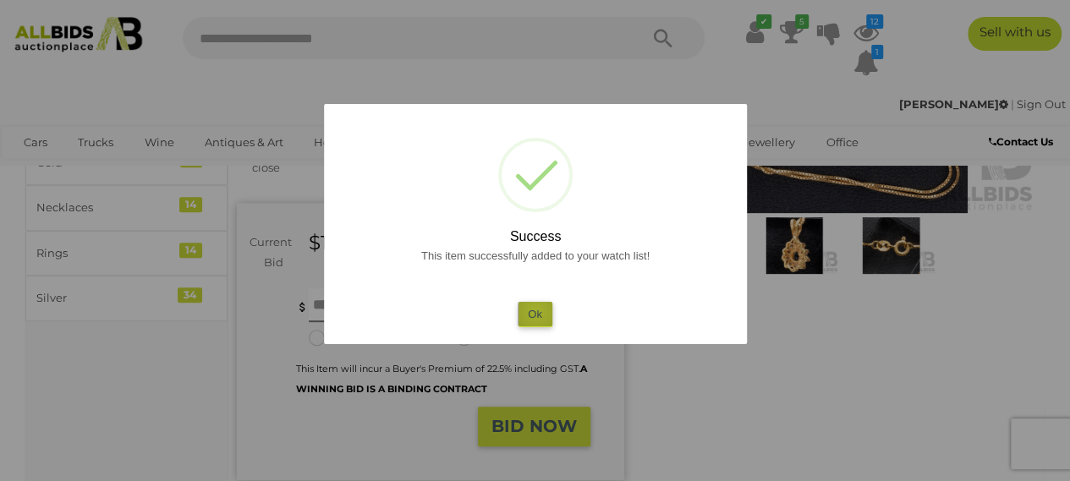
click at [536, 312] on button "Ok" at bounding box center [535, 314] width 35 height 25
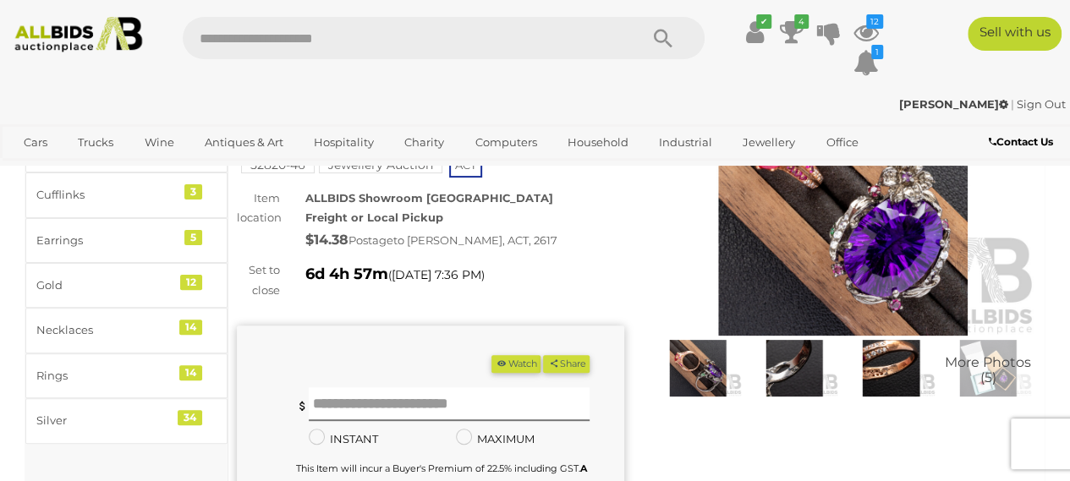
scroll to position [127, 0]
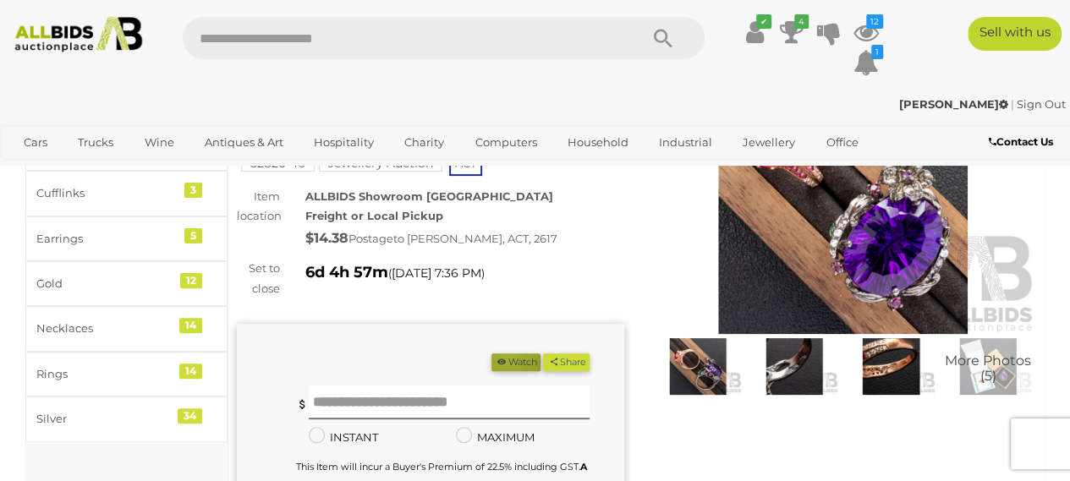
click at [541, 355] on button "Watch" at bounding box center [516, 363] width 49 height 18
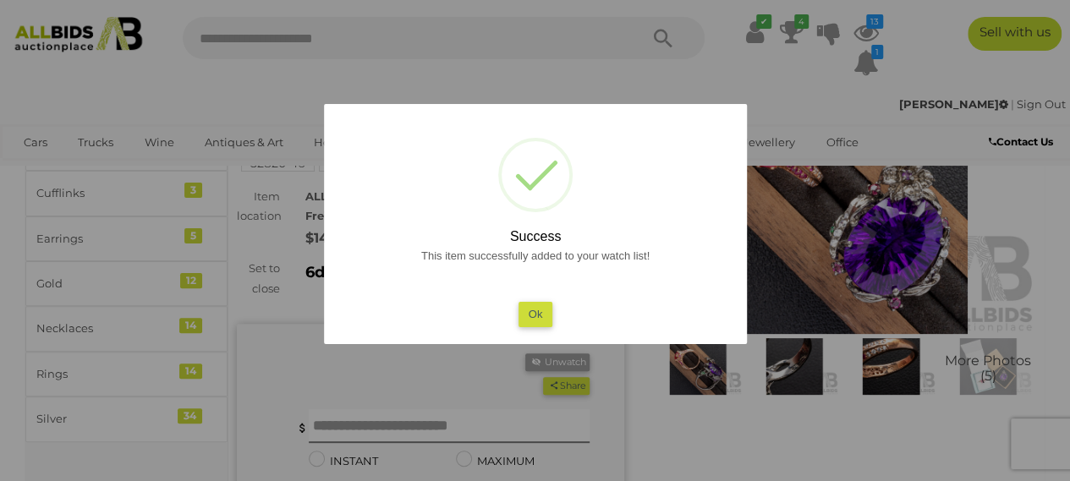
click at [538, 329] on div "? ! i Success This item successfully added to your watch list! Ok OK Cancel ×" at bounding box center [535, 224] width 423 height 240
click at [536, 322] on button "Ok" at bounding box center [535, 314] width 35 height 25
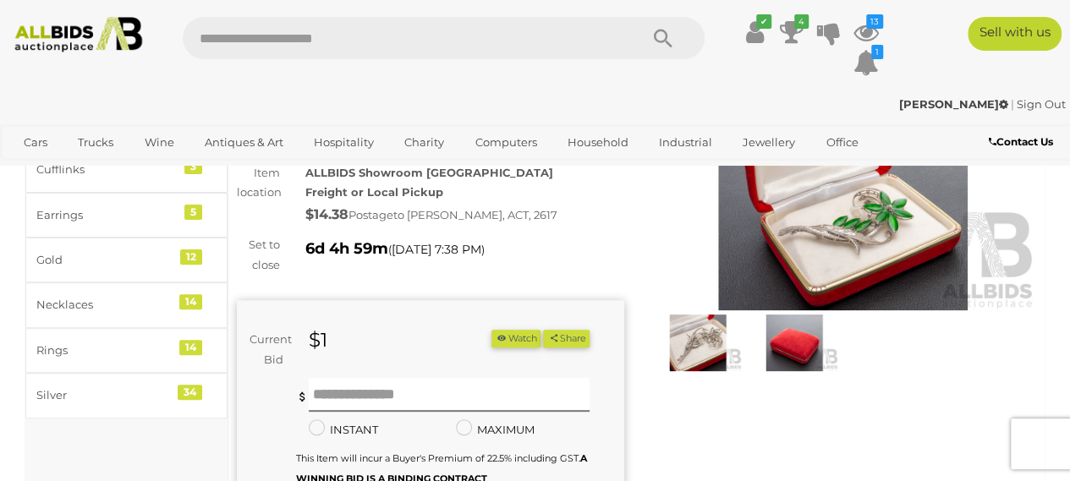
scroll to position [151, 0]
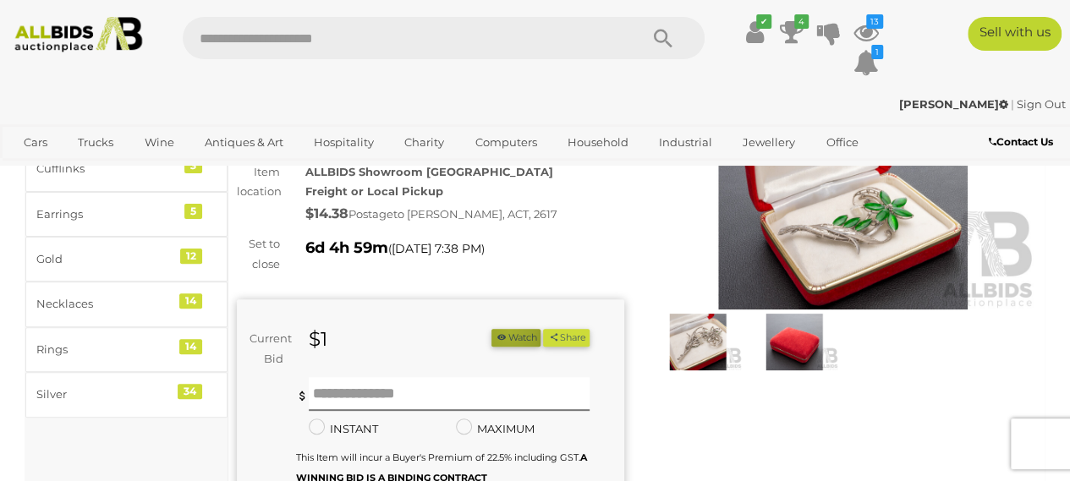
click at [541, 329] on button "Watch" at bounding box center [516, 338] width 49 height 18
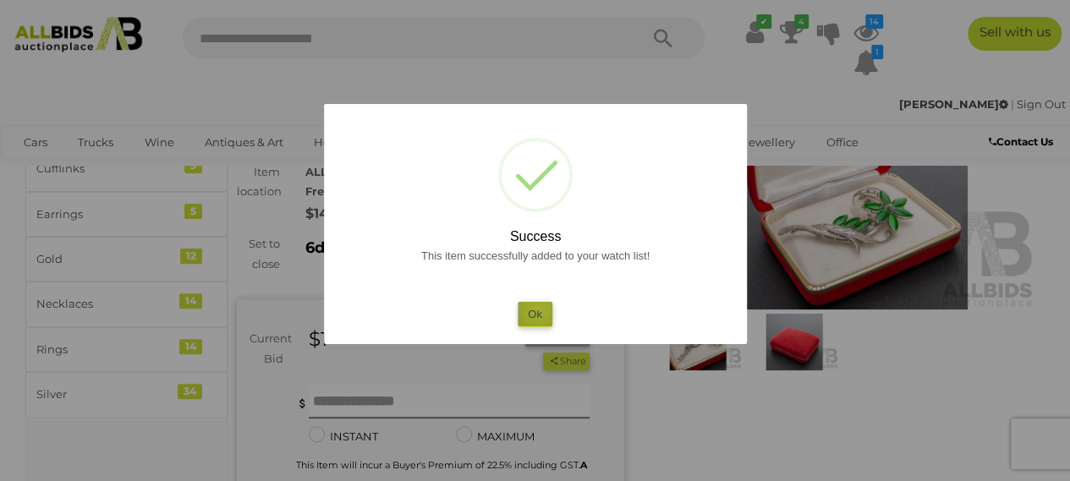
click at [538, 311] on button "Ok" at bounding box center [535, 314] width 35 height 25
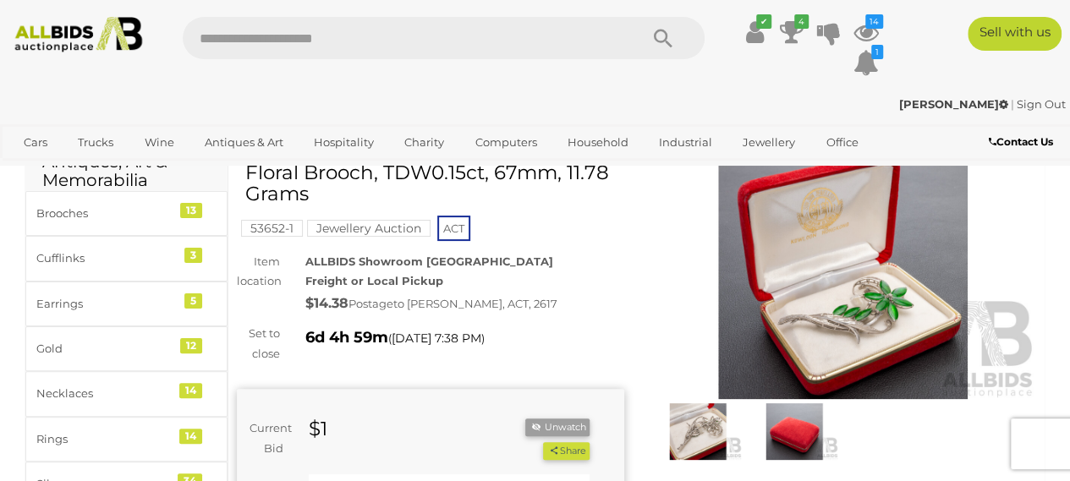
scroll to position [55, 0]
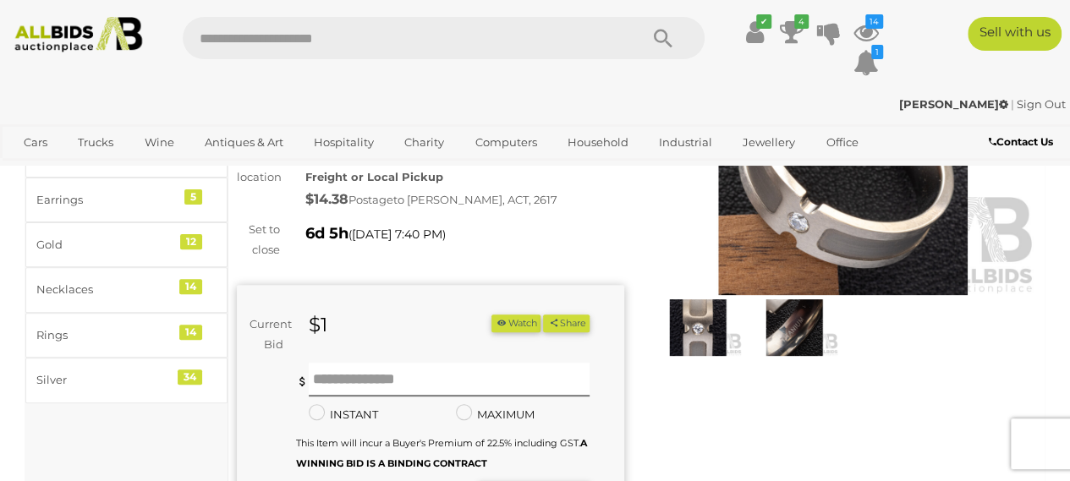
scroll to position [165, 0]
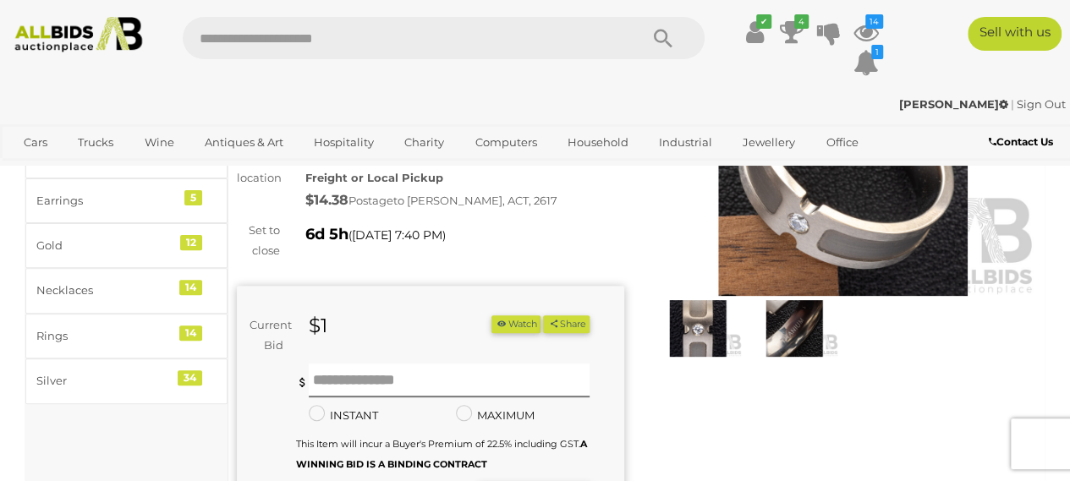
click at [731, 251] on img at bounding box center [844, 172] width 388 height 250
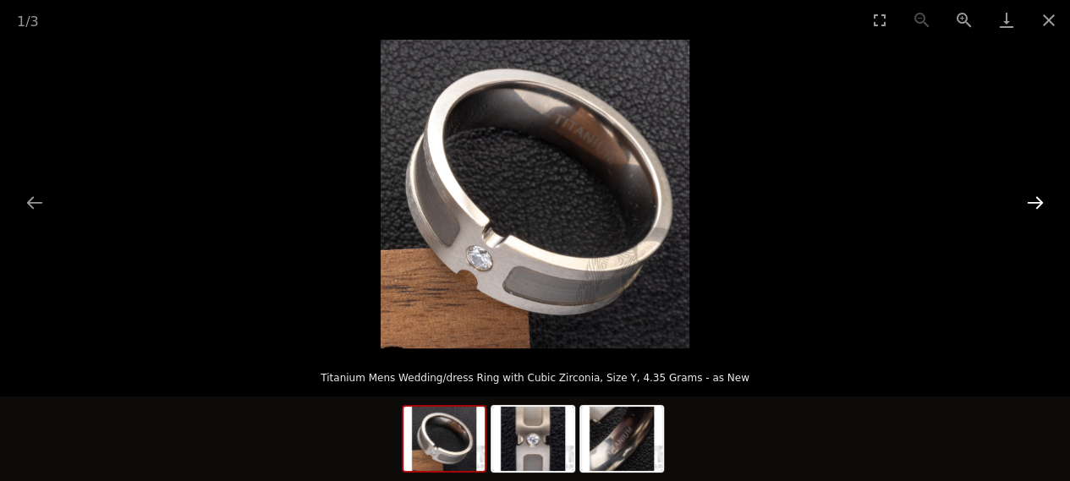
click at [1038, 205] on button "Next slide" at bounding box center [1036, 202] width 36 height 33
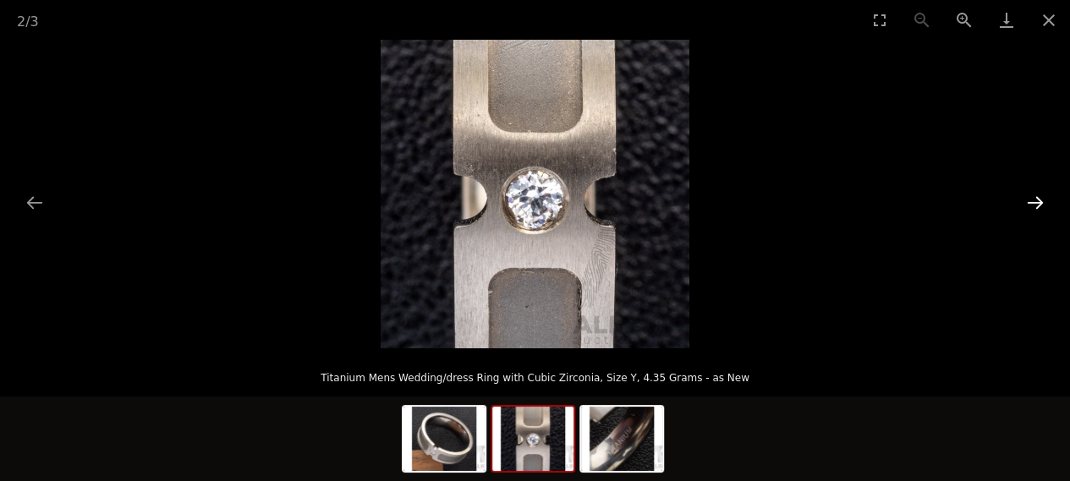
click at [1038, 205] on button "Next slide" at bounding box center [1036, 202] width 36 height 33
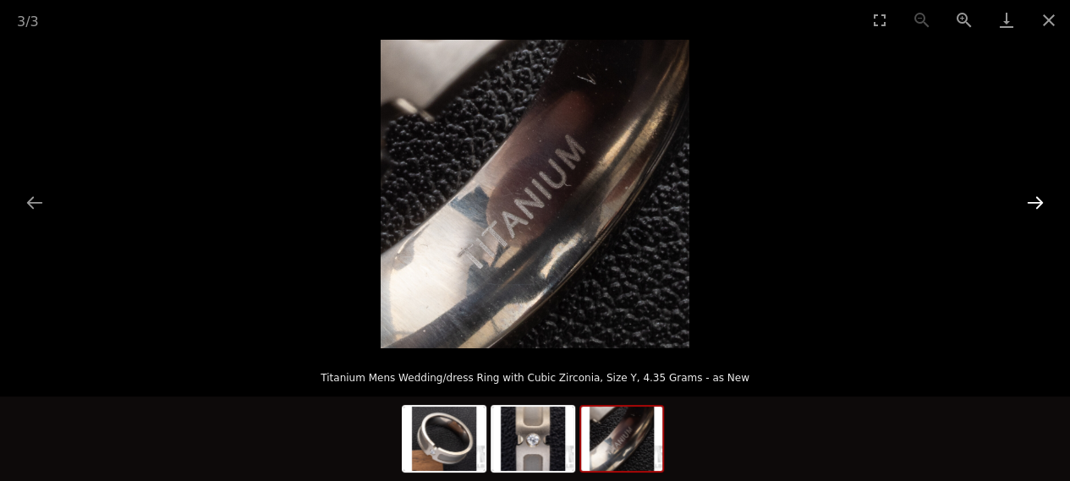
click at [1038, 205] on button "Next slide" at bounding box center [1036, 202] width 36 height 33
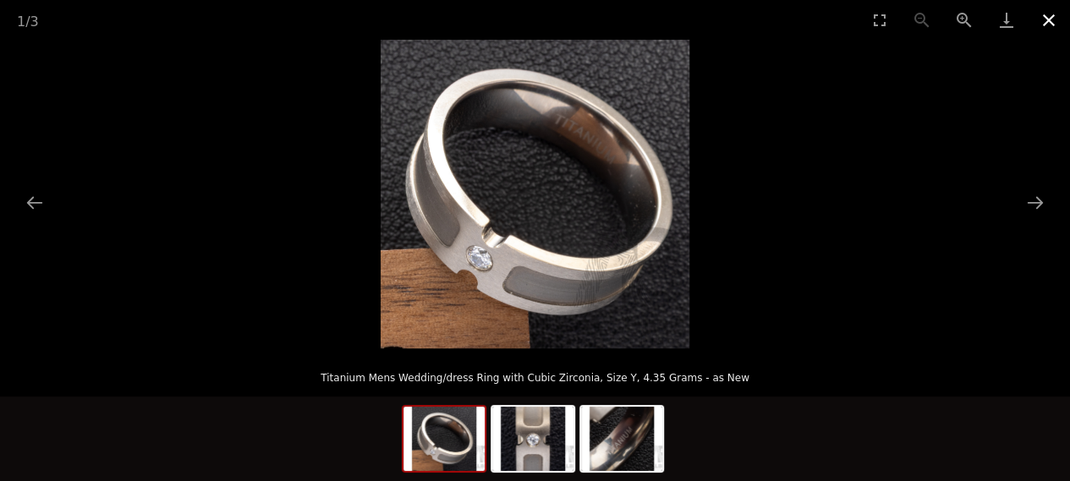
click at [1048, 23] on button "Close gallery" at bounding box center [1049, 20] width 42 height 40
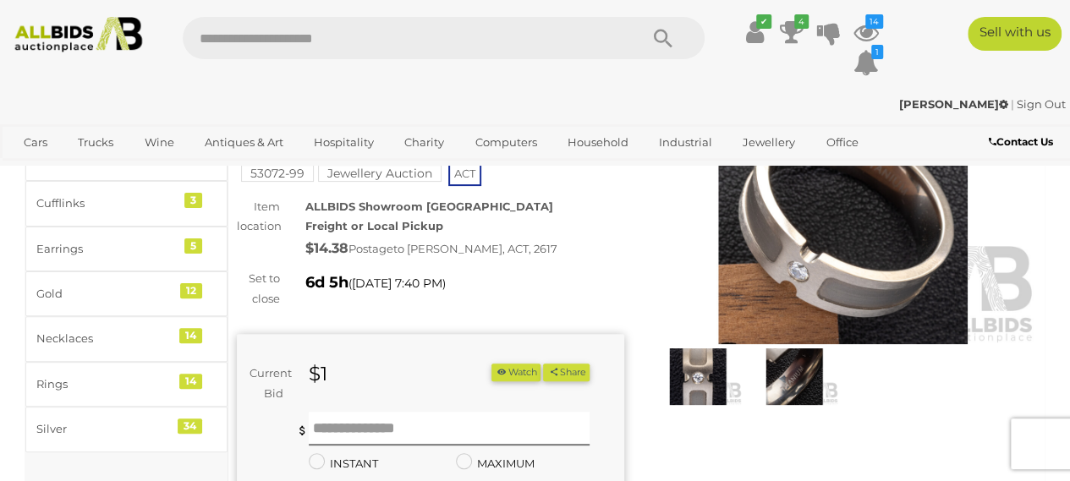
scroll to position [91, 0]
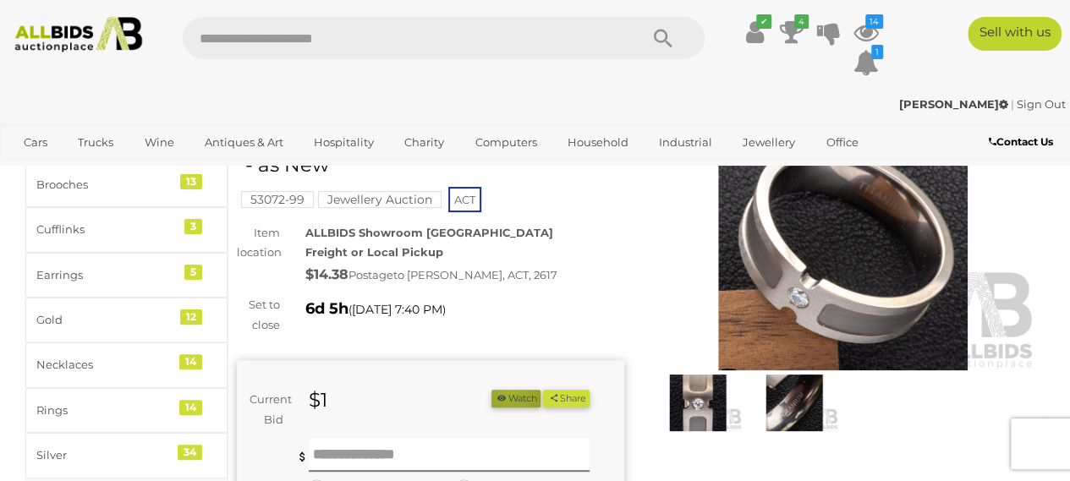
click at [541, 392] on button "Watch" at bounding box center [516, 399] width 49 height 18
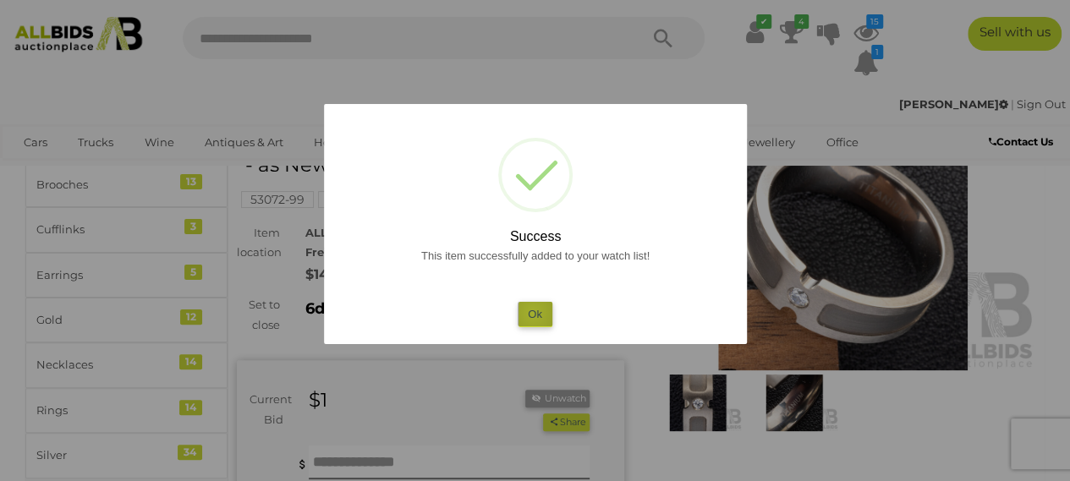
click at [533, 314] on button "Ok" at bounding box center [535, 314] width 35 height 25
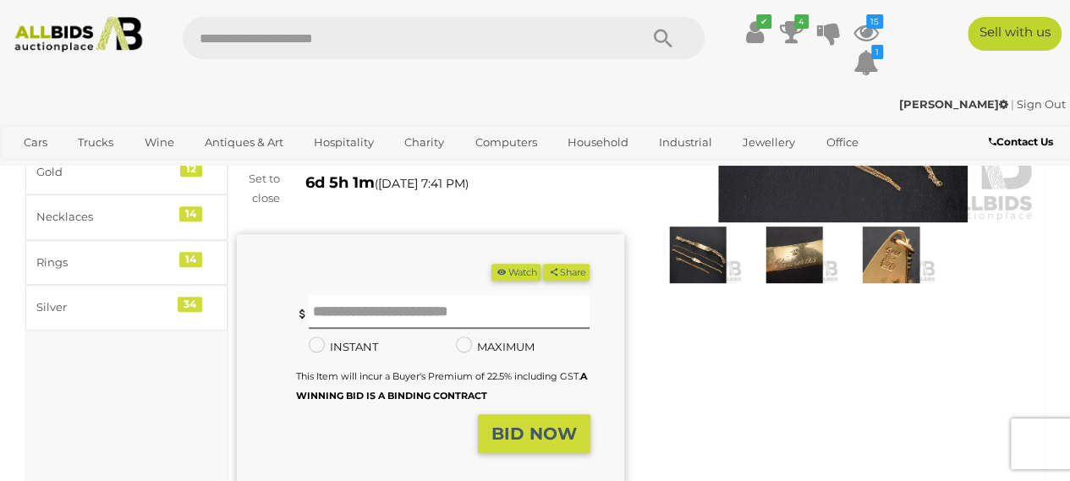
scroll to position [236, 0]
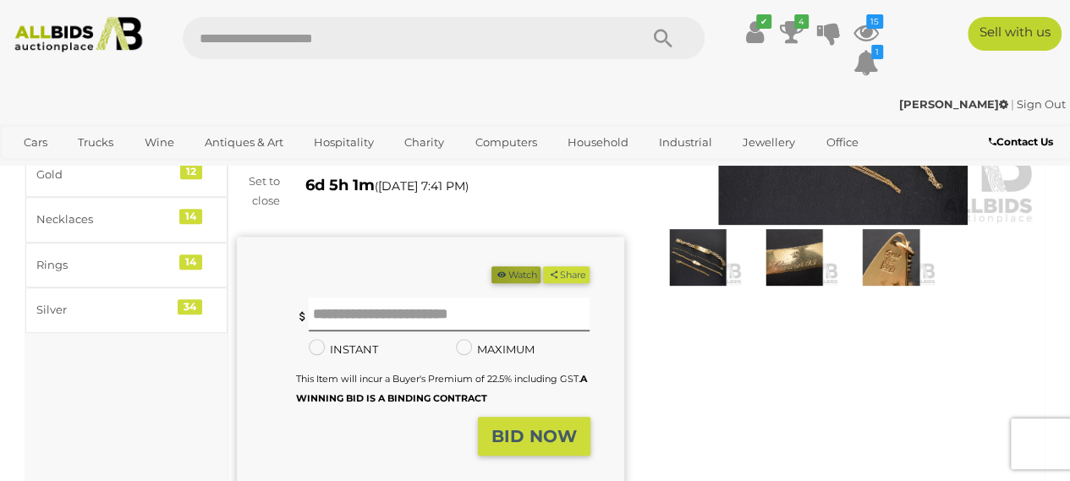
click at [541, 272] on button "Watch" at bounding box center [516, 276] width 49 height 18
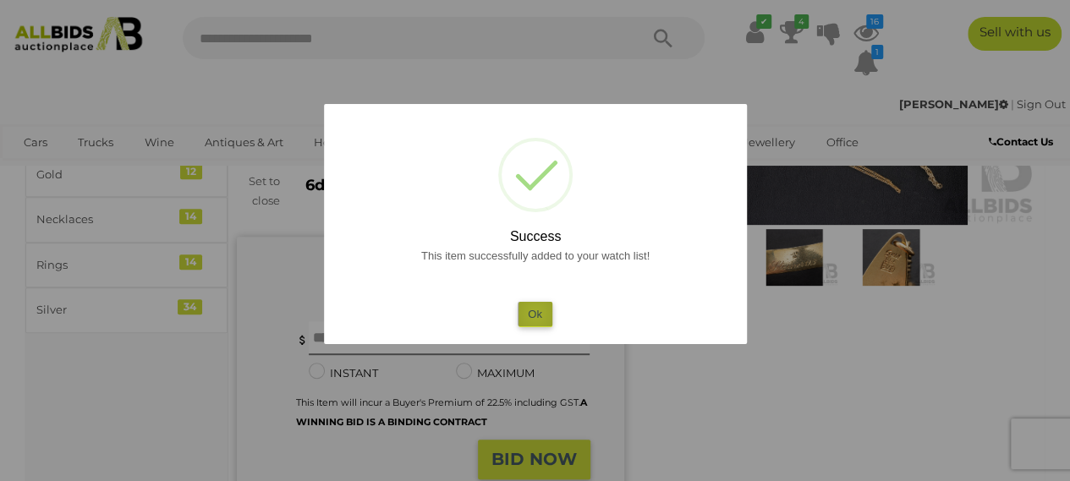
click at [536, 314] on button "Ok" at bounding box center [535, 314] width 35 height 25
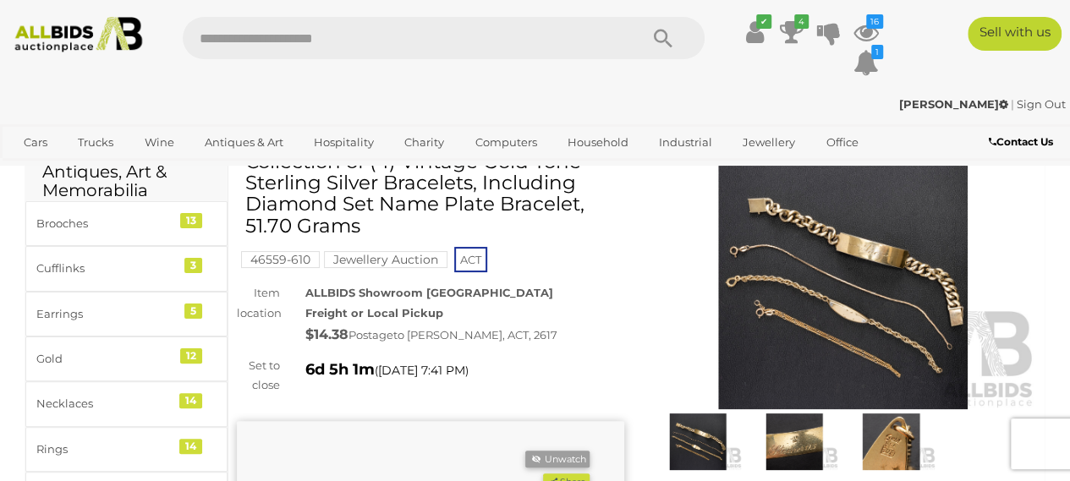
scroll to position [0, 0]
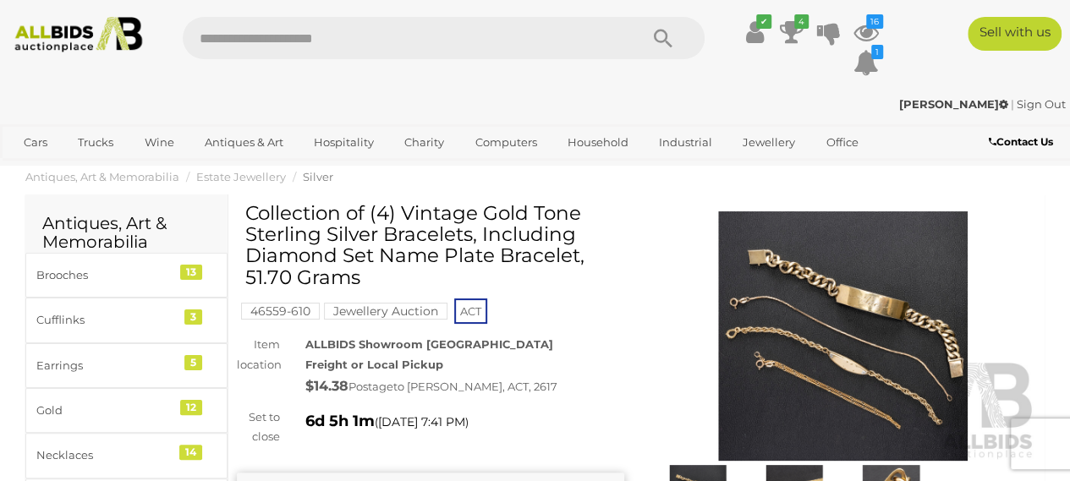
click at [365, 250] on h1 "Collection of (4) Vintage Gold Tone Sterling Silver Bracelets, Including Diamon…" at bounding box center [432, 245] width 375 height 85
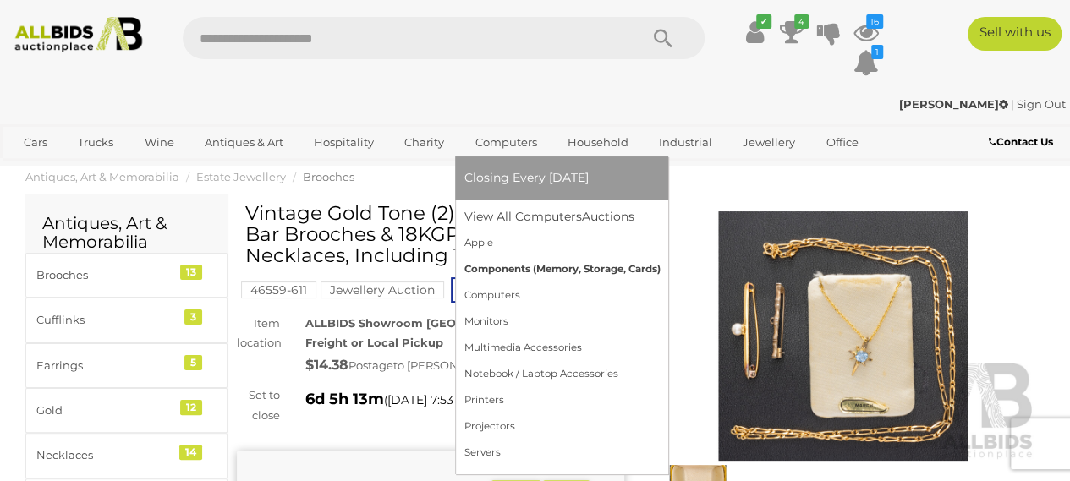
scroll to position [61, 0]
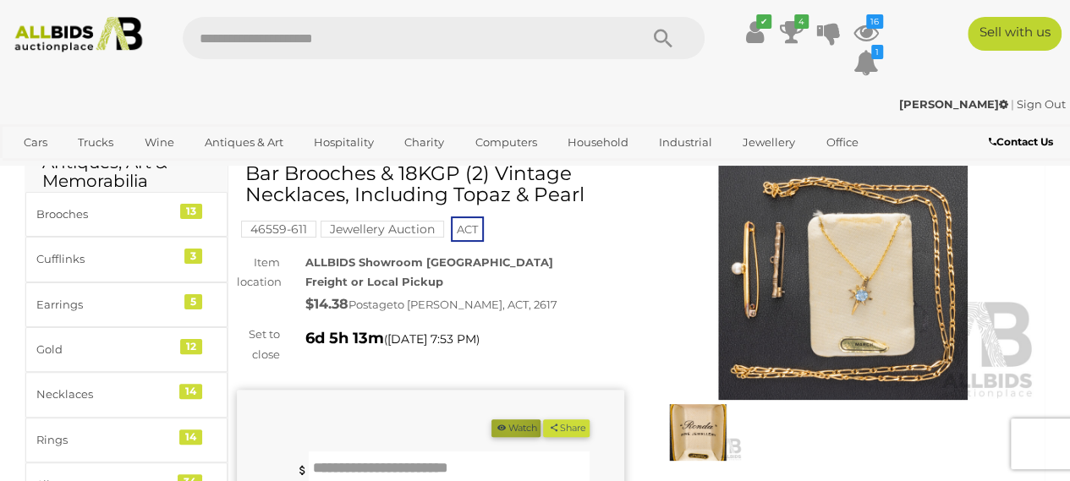
click at [541, 426] on button "Watch" at bounding box center [516, 429] width 49 height 18
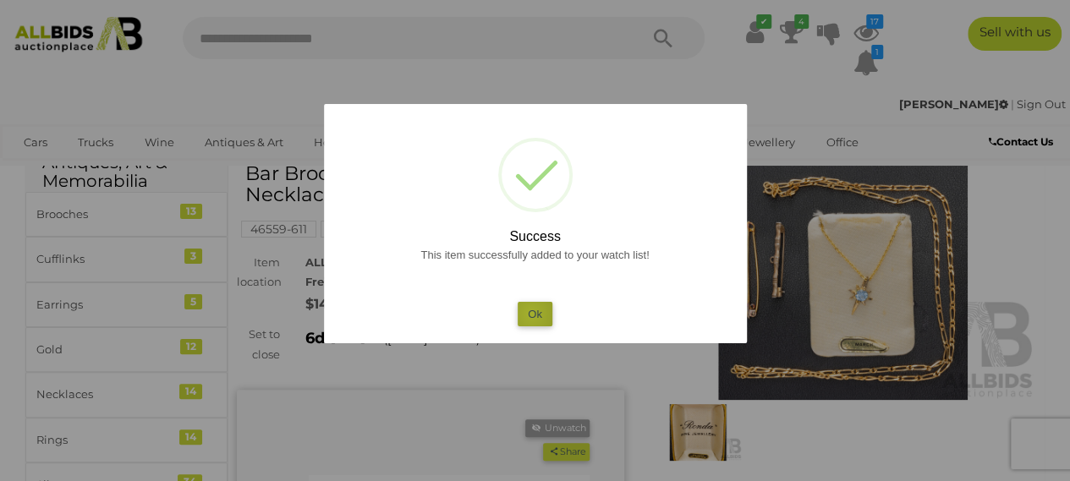
click at [531, 314] on button "Ok" at bounding box center [535, 314] width 35 height 25
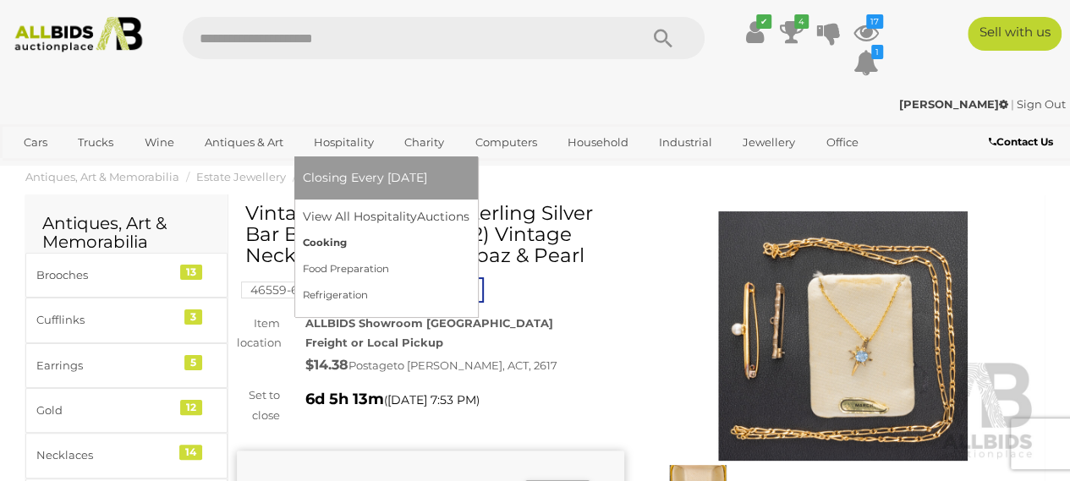
scroll to position [3, 0]
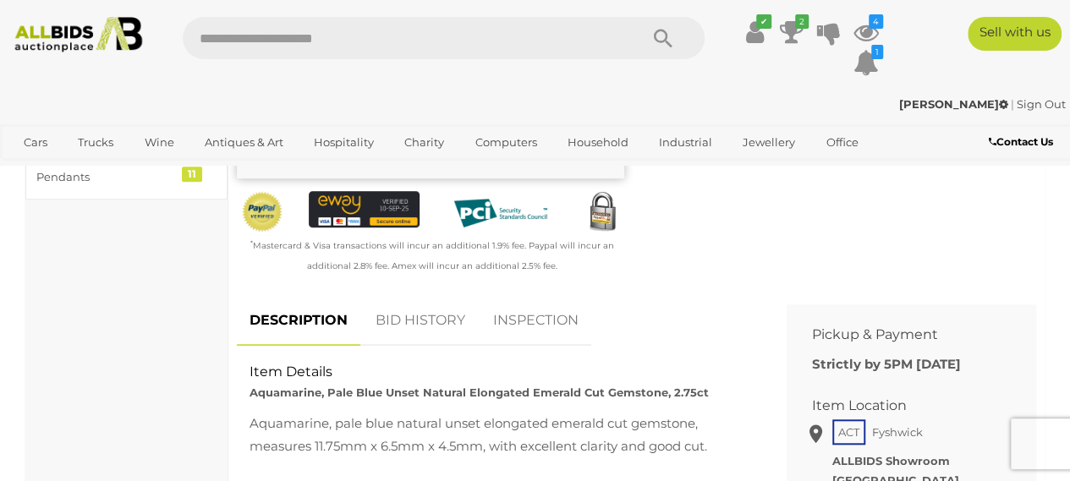
scroll to position [551, 0]
click at [398, 314] on link "BID HISTORY" at bounding box center [420, 320] width 115 height 50
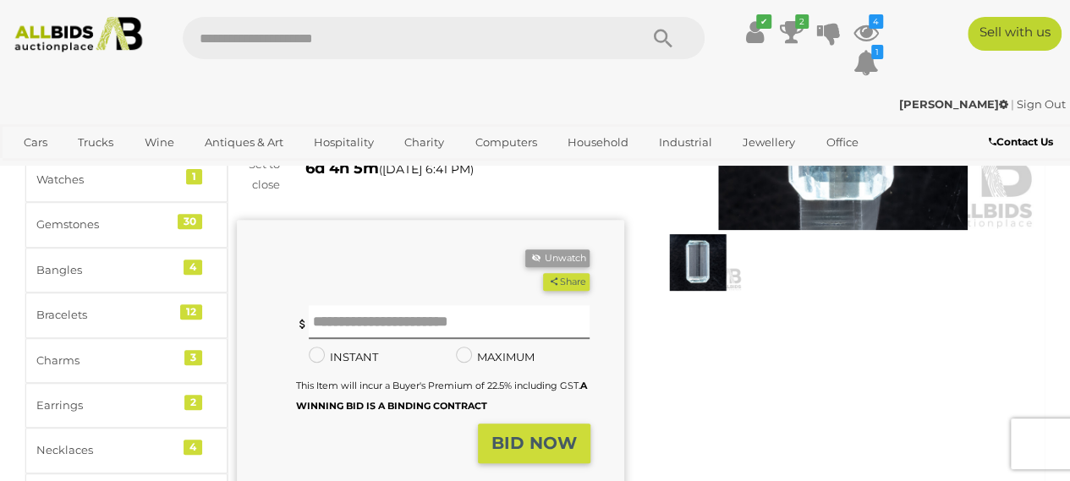
scroll to position [232, 0]
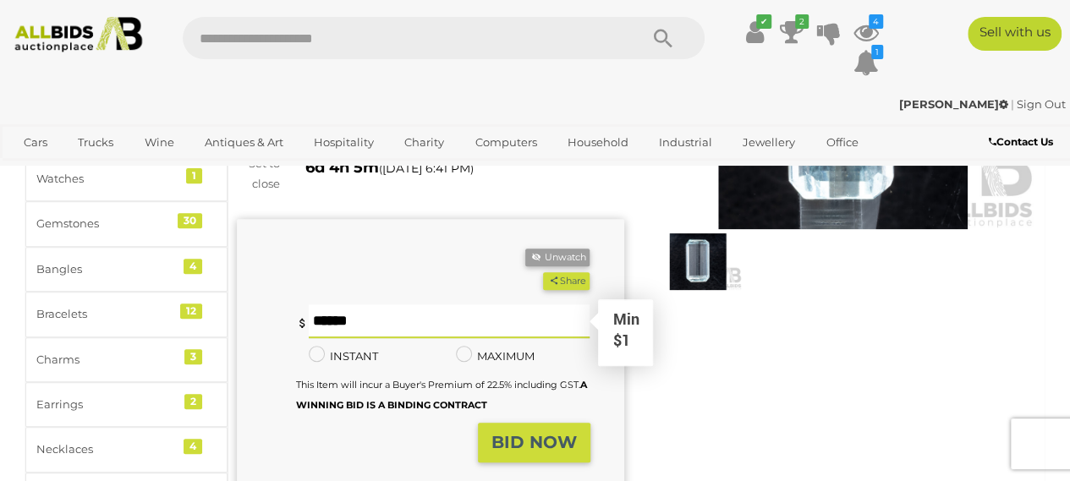
click at [335, 331] on input "text" at bounding box center [450, 322] width 282 height 34
type input "*"
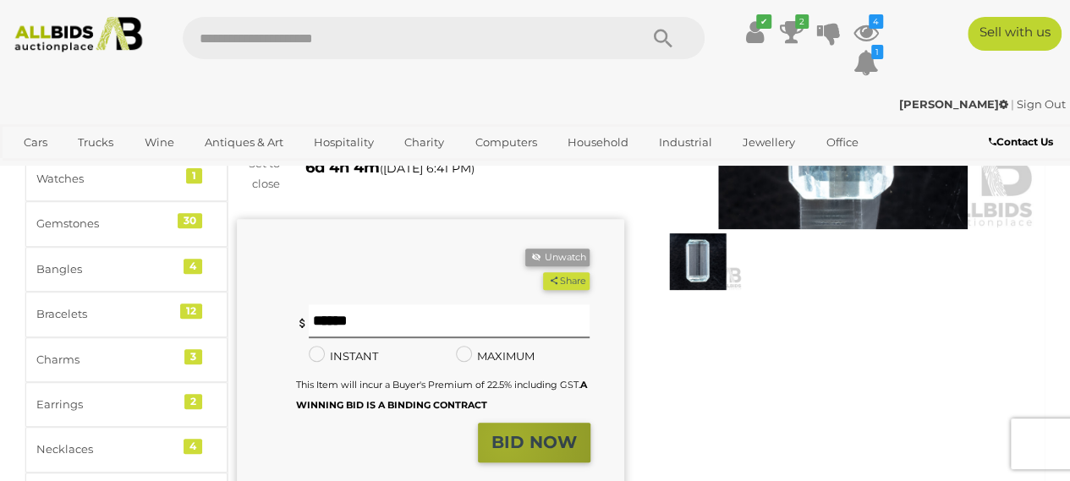
click at [507, 442] on strong "BID NOW" at bounding box center [534, 442] width 85 height 20
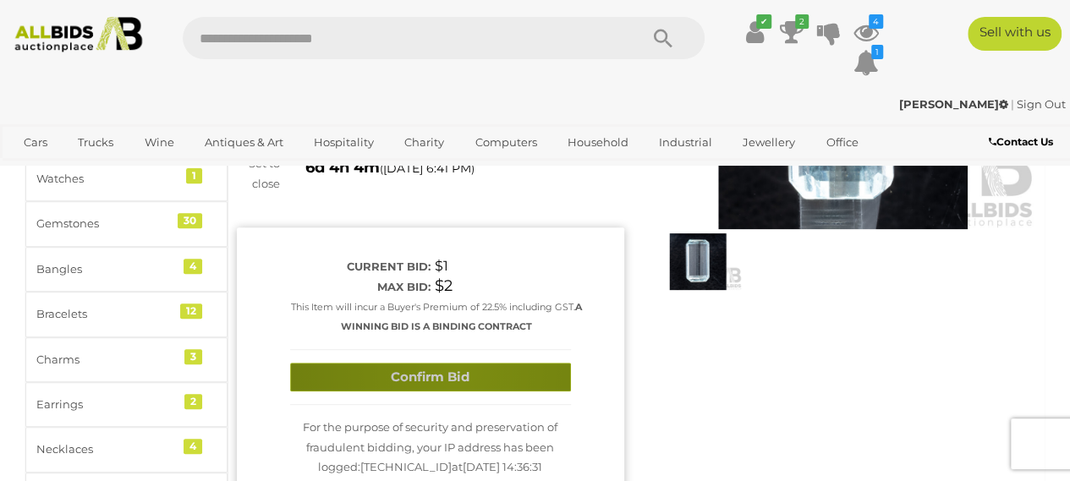
click at [459, 370] on button "Confirm Bid" at bounding box center [430, 378] width 281 height 30
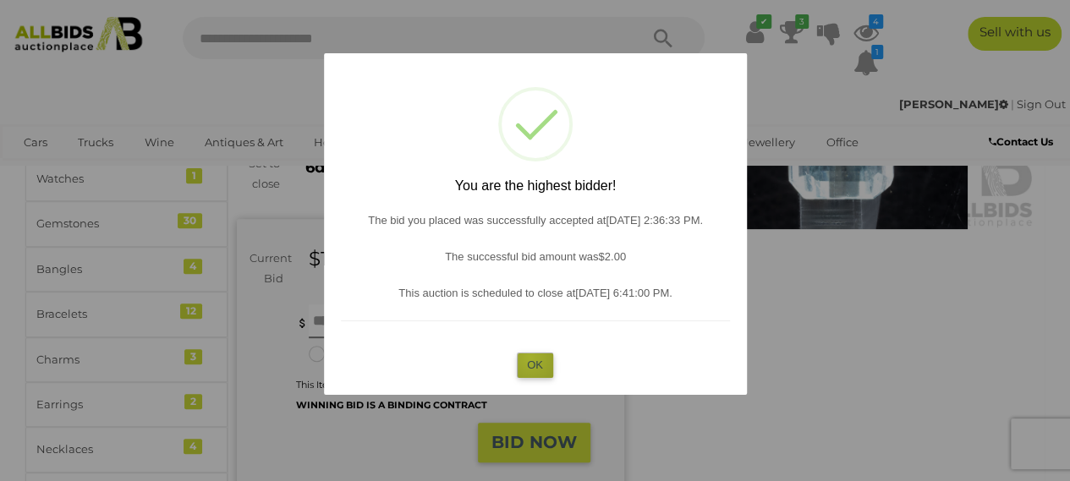
click at [531, 358] on button "OK" at bounding box center [535, 365] width 36 height 25
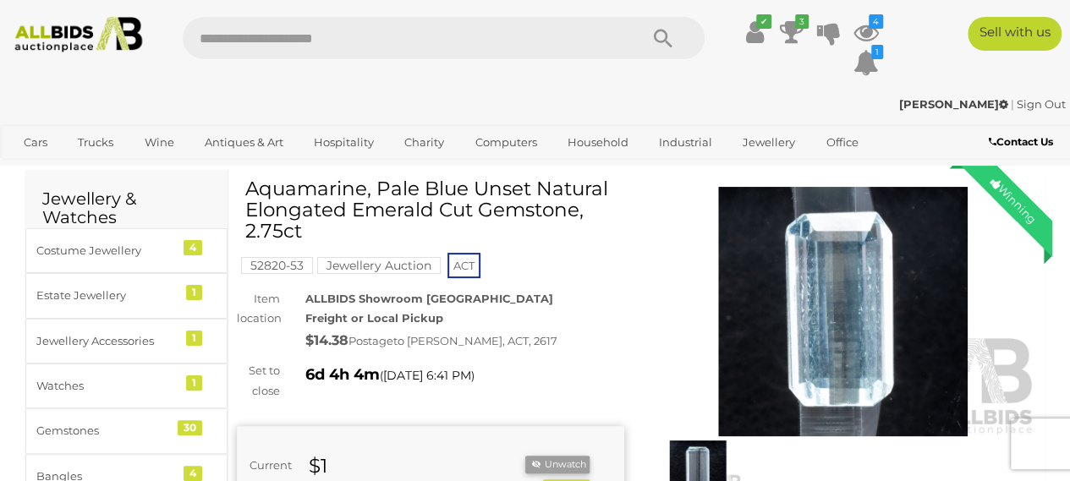
scroll to position [0, 0]
